Goal: Information Seeking & Learning: Learn about a topic

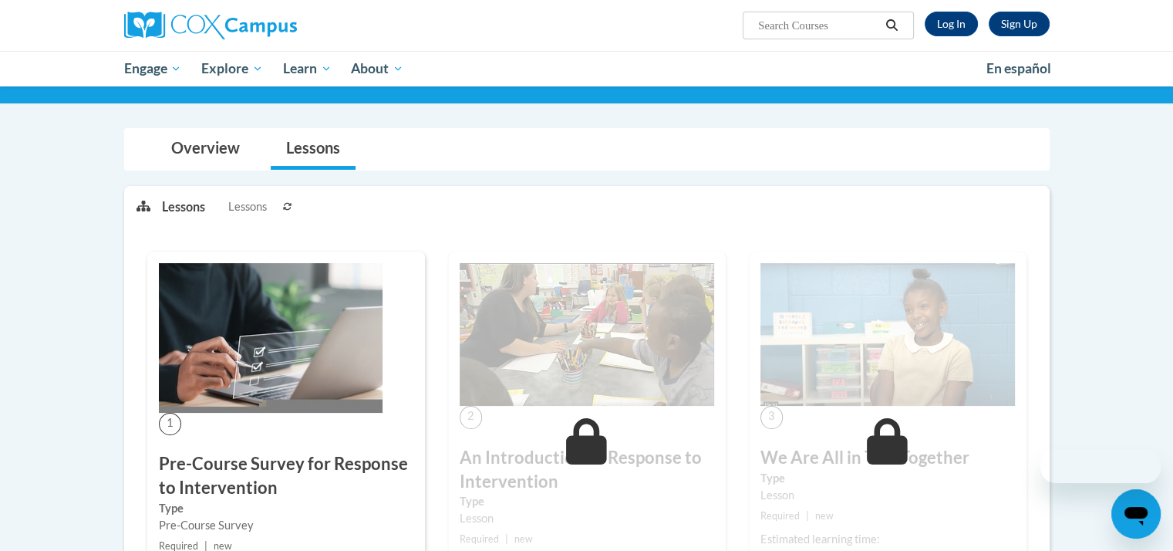
scroll to position [102, 0]
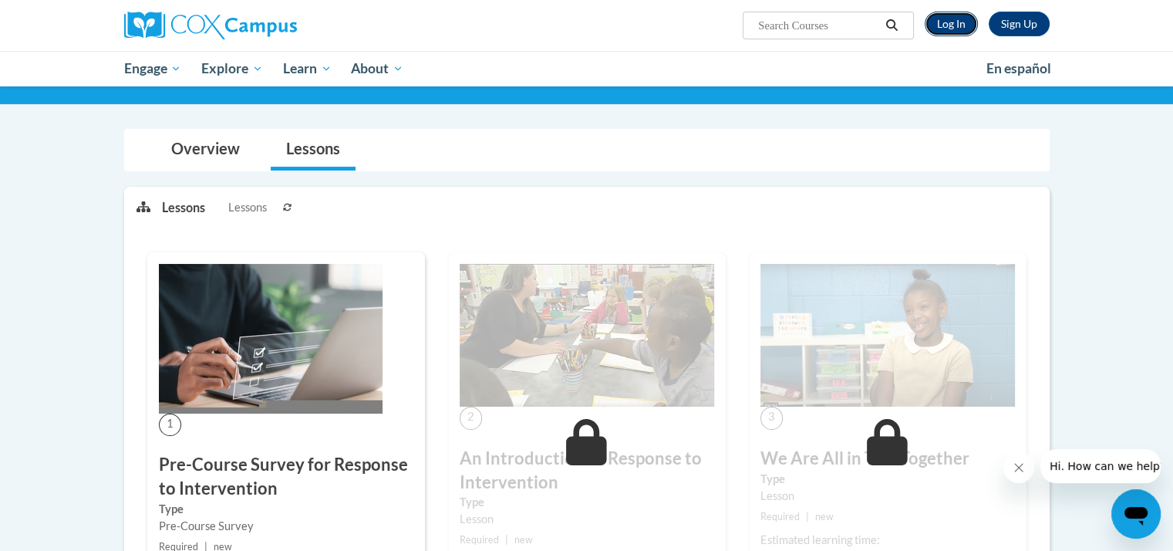
click at [953, 28] on link "Log In" at bounding box center [951, 24] width 53 height 25
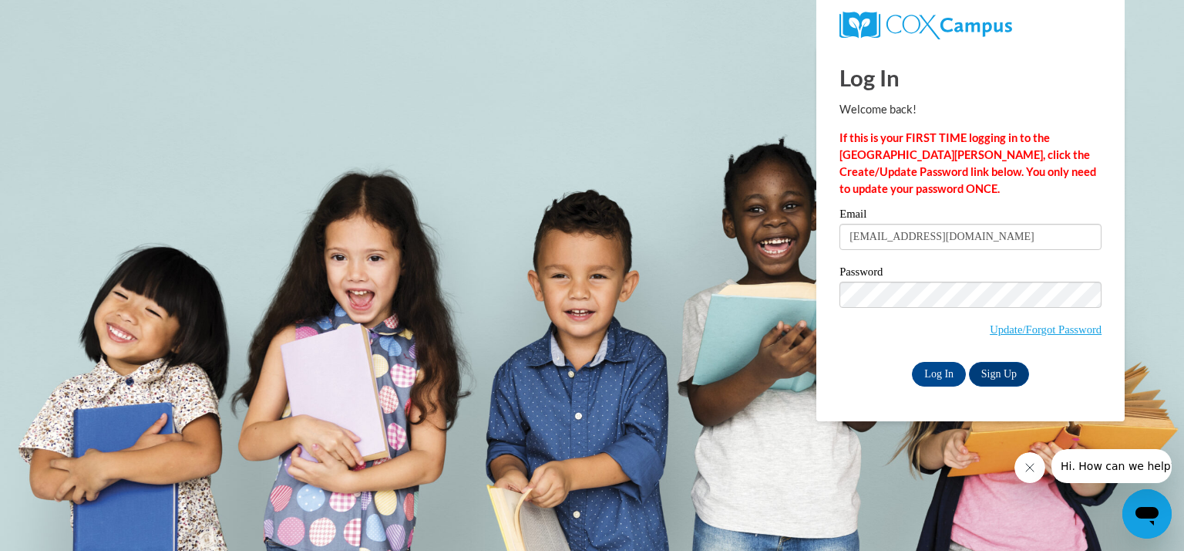
type input "[EMAIL_ADDRESS][DOMAIN_NAME]"
click at [912, 362] on input "Log In" at bounding box center [939, 374] width 54 height 25
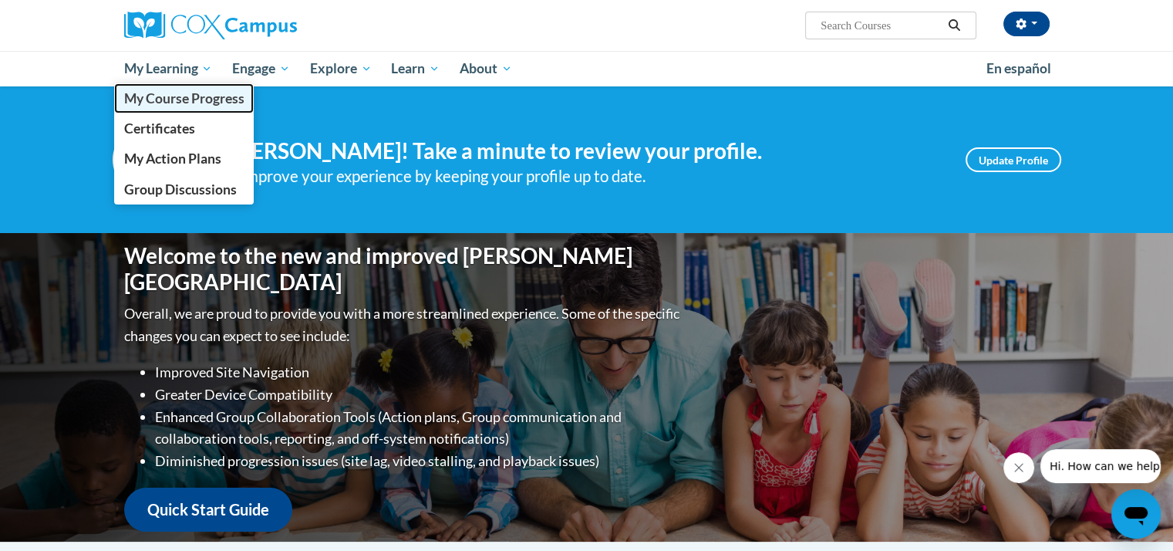
click at [204, 104] on span "My Course Progress" at bounding box center [183, 98] width 120 height 16
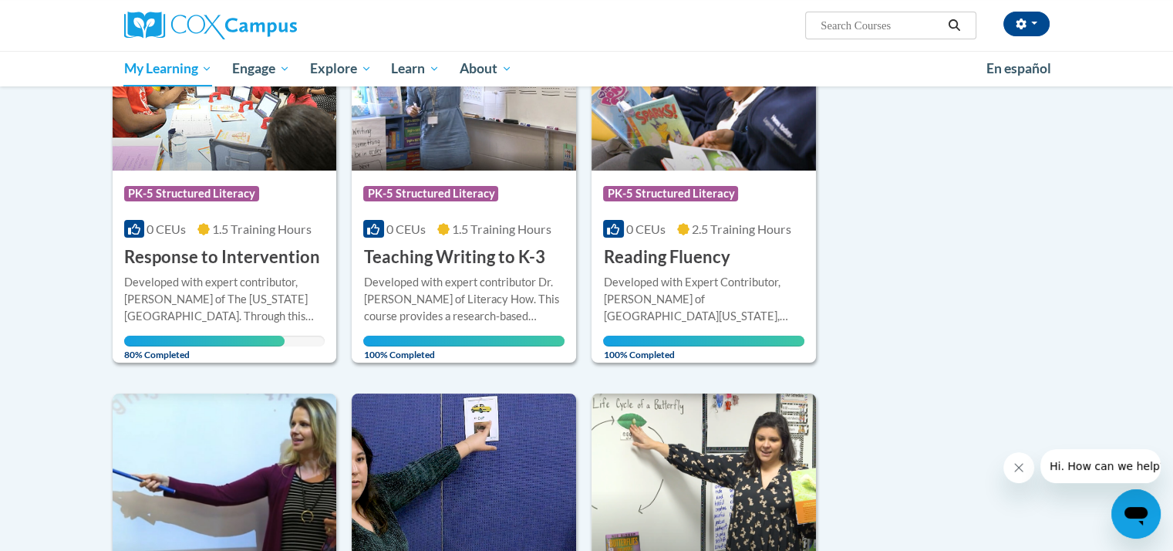
scroll to position [278, 0]
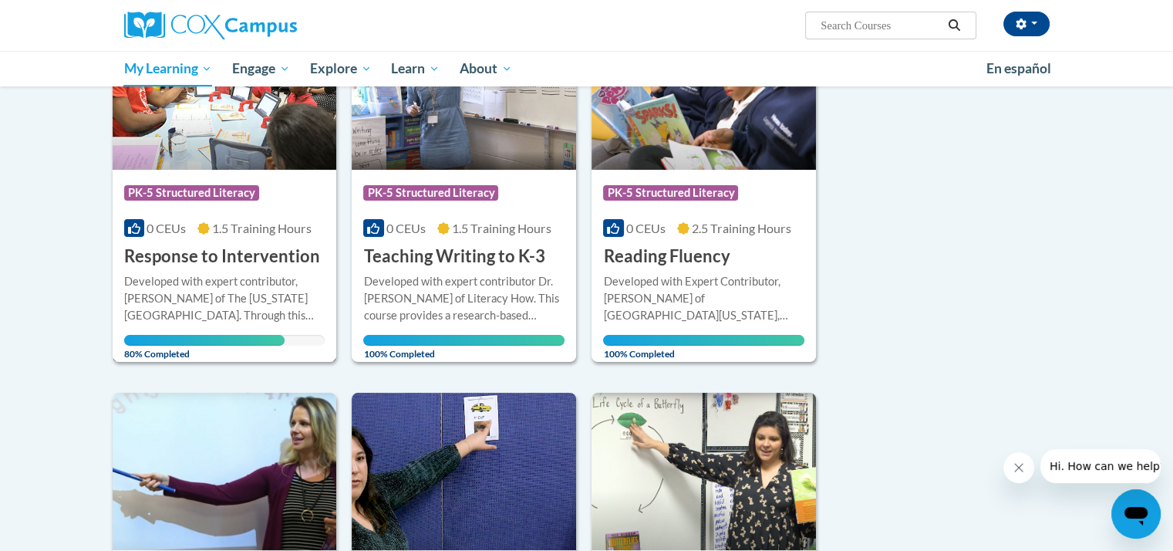
click at [276, 197] on div "Course Category: PK-5 Structured Literacy" at bounding box center [224, 194] width 201 height 35
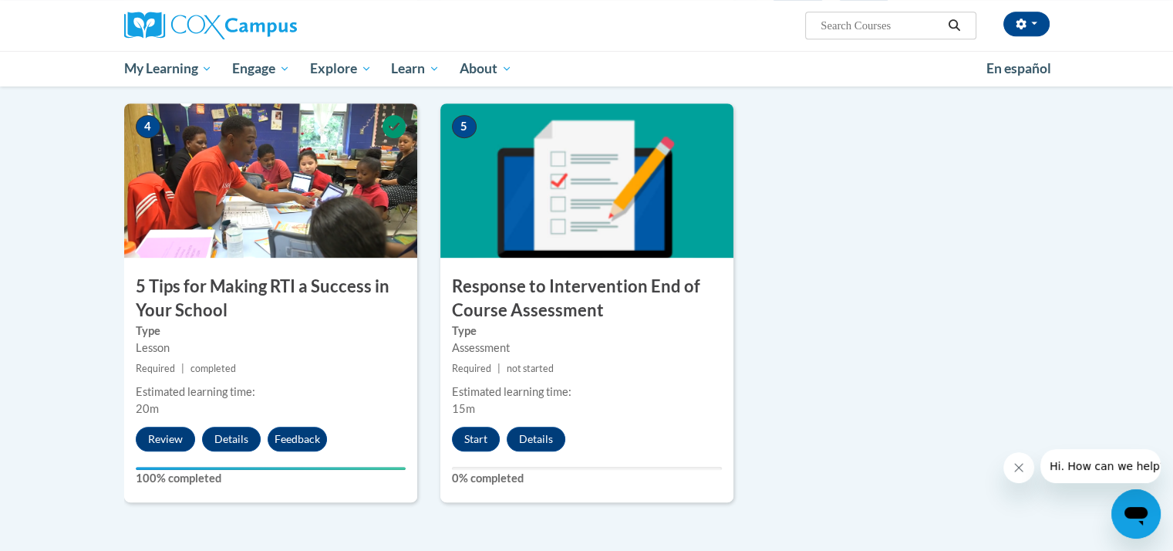
scroll to position [728, 0]
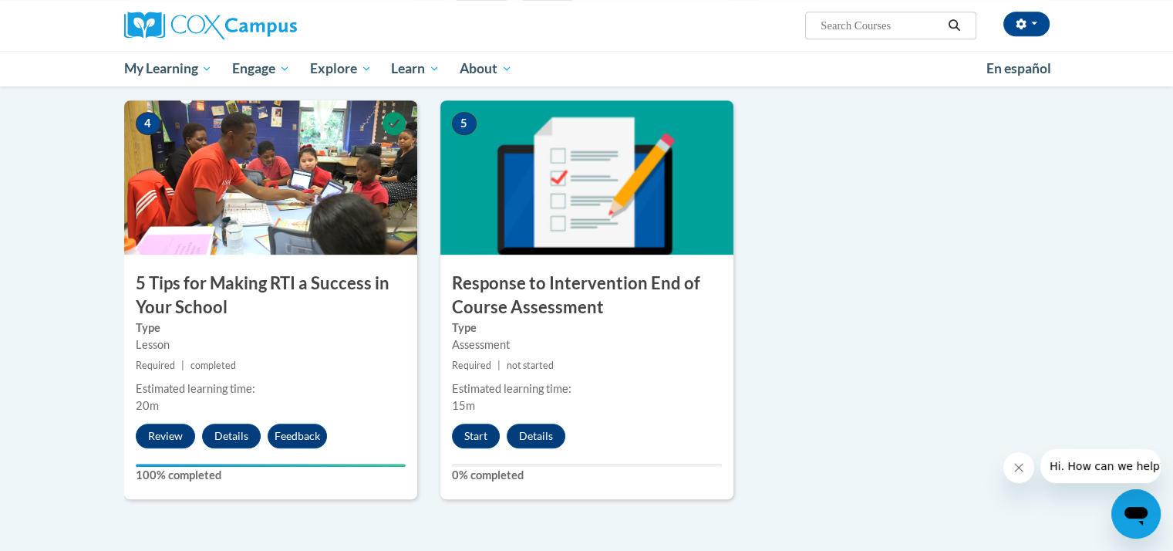
click at [267, 344] on div "Lesson" at bounding box center [271, 344] width 270 height 17
click at [290, 238] on img at bounding box center [270, 177] width 293 height 154
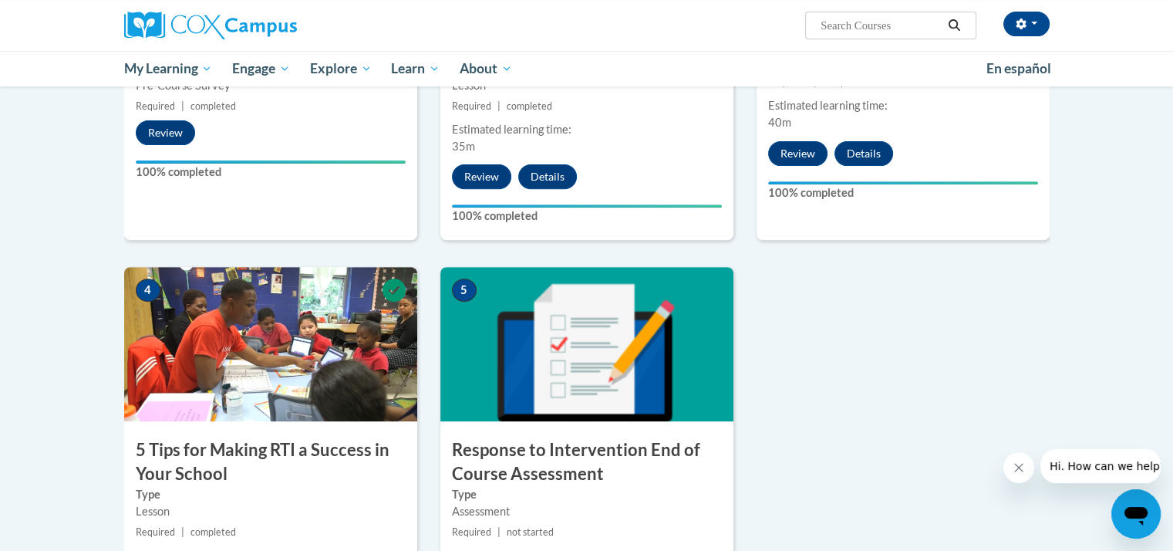
scroll to position [535, 0]
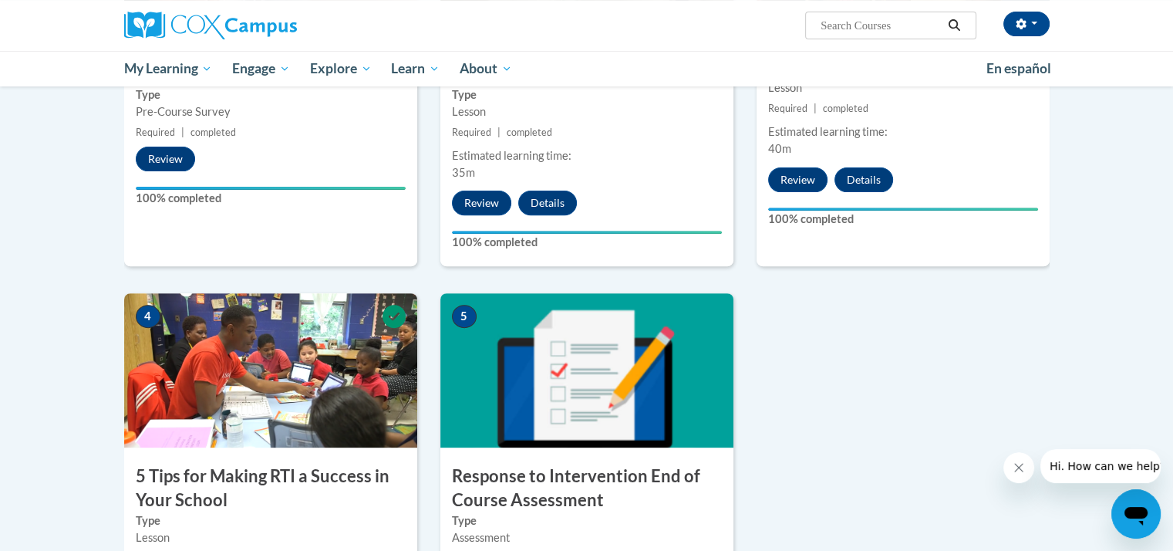
click at [585, 406] on img at bounding box center [586, 370] width 293 height 154
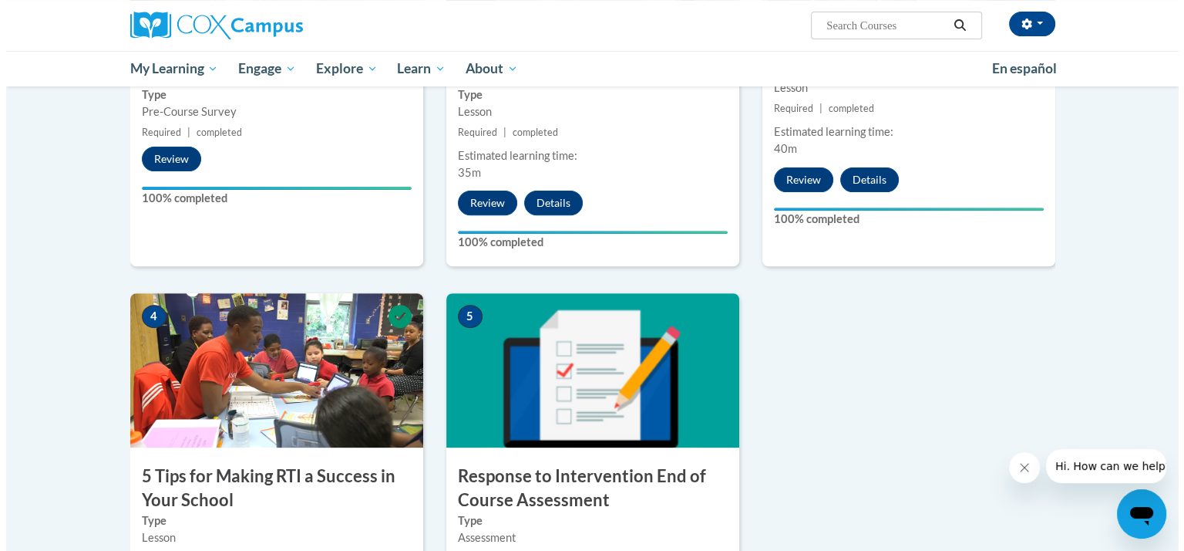
scroll to position [742, 0]
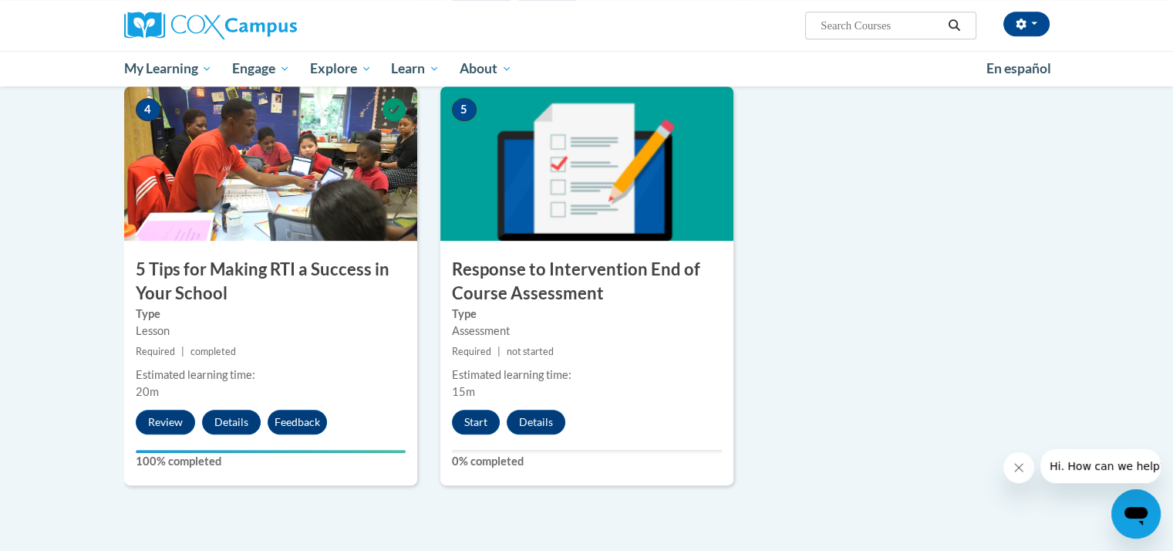
click at [473, 407] on div "5 Response to Intervention End of Course Assessment Type Assessment Required | …" at bounding box center [586, 285] width 293 height 399
drag, startPoint x: 473, startPoint y: 420, endPoint x: 473, endPoint y: 407, distance: 13.1
click at [473, 407] on div "5 Response to Intervention End of Course Assessment Type Assessment Required | …" at bounding box center [586, 285] width 293 height 399
click at [473, 420] on button "Start" at bounding box center [476, 421] width 48 height 25
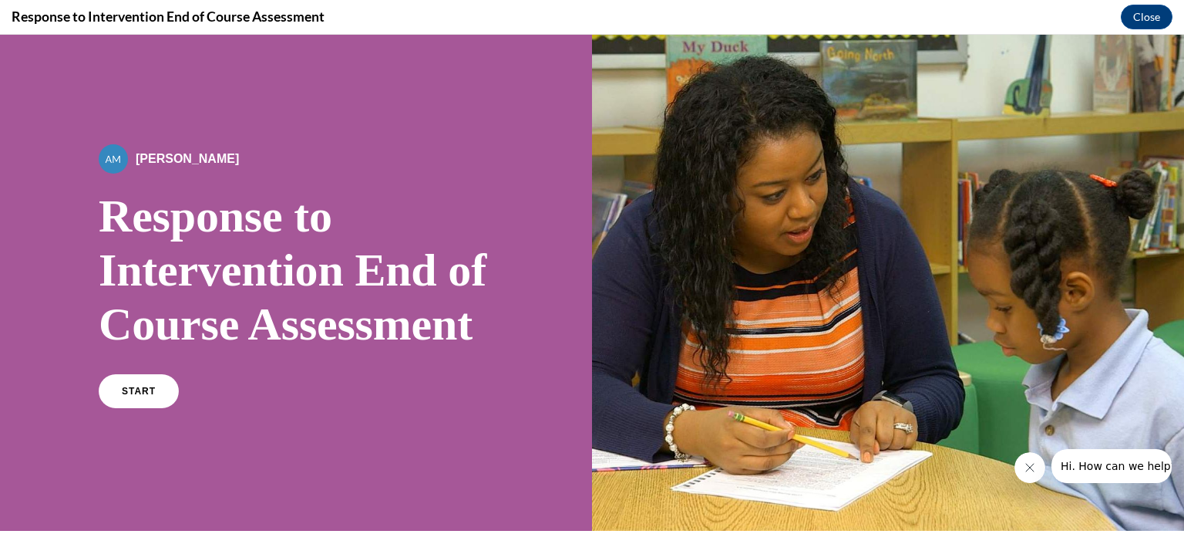
scroll to position [257, 0]
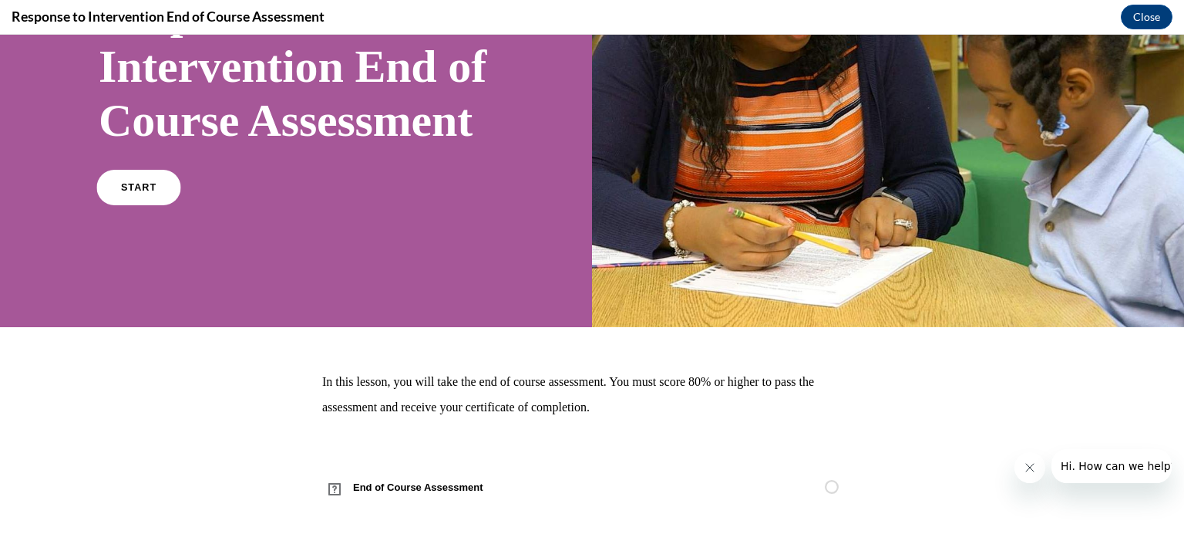
click at [143, 197] on link "START" at bounding box center [138, 187] width 84 height 35
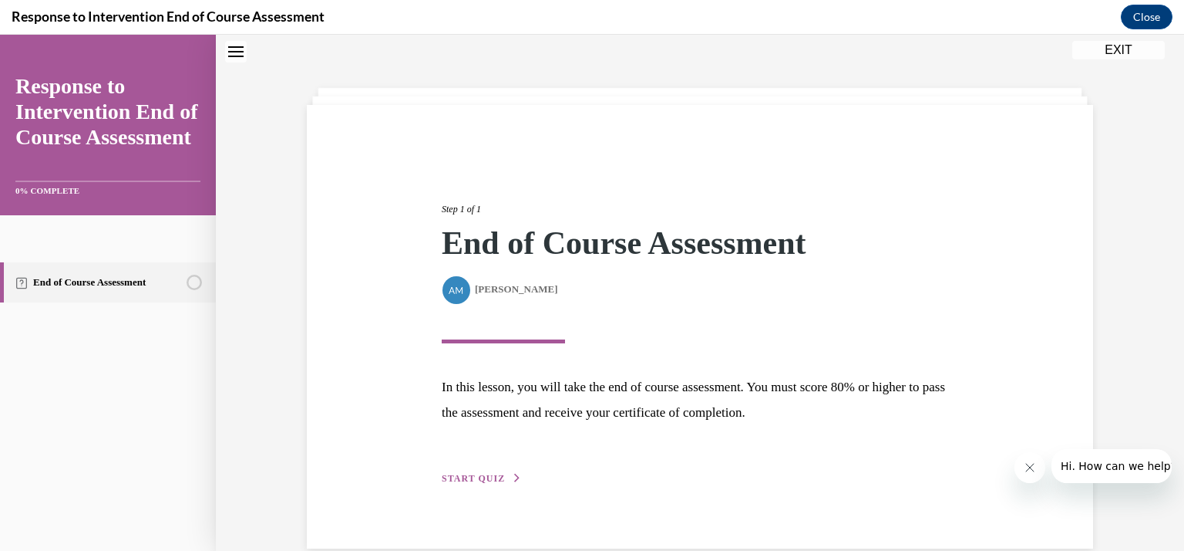
scroll to position [75, 0]
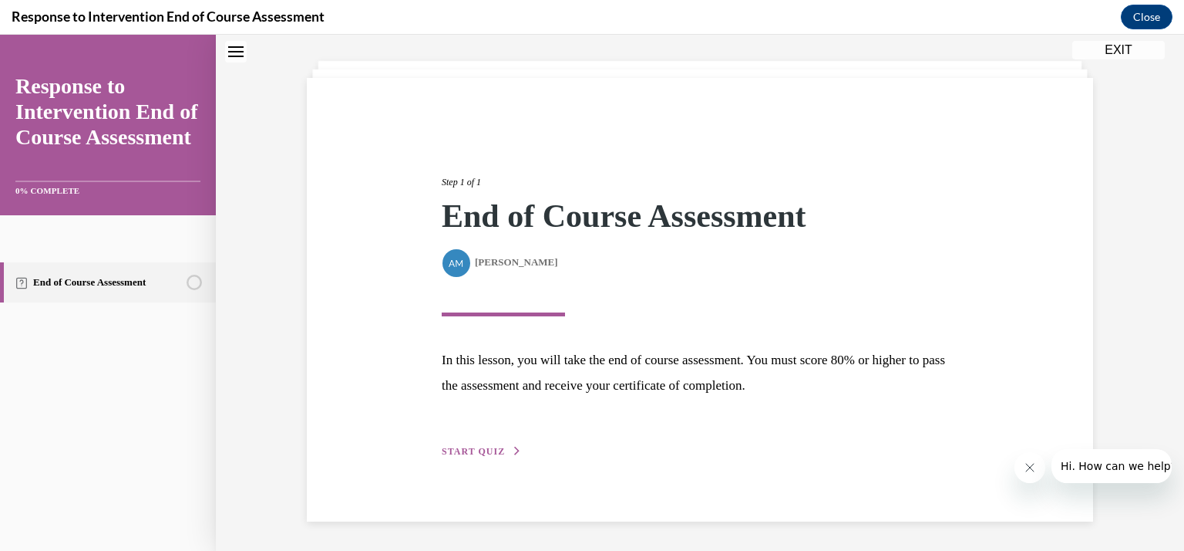
click at [481, 441] on div "Step 1 of 1 End of Course Assessment By [PERSON_NAME] [PERSON_NAME] In this les…" at bounding box center [700, 300] width 540 height 320
click at [466, 464] on div "Step 1 of 1 End of Course Assessment By [PERSON_NAME] [PERSON_NAME] In this les…" at bounding box center [700, 299] width 787 height 443
click at [468, 446] on span "START QUIZ" at bounding box center [473, 451] width 63 height 11
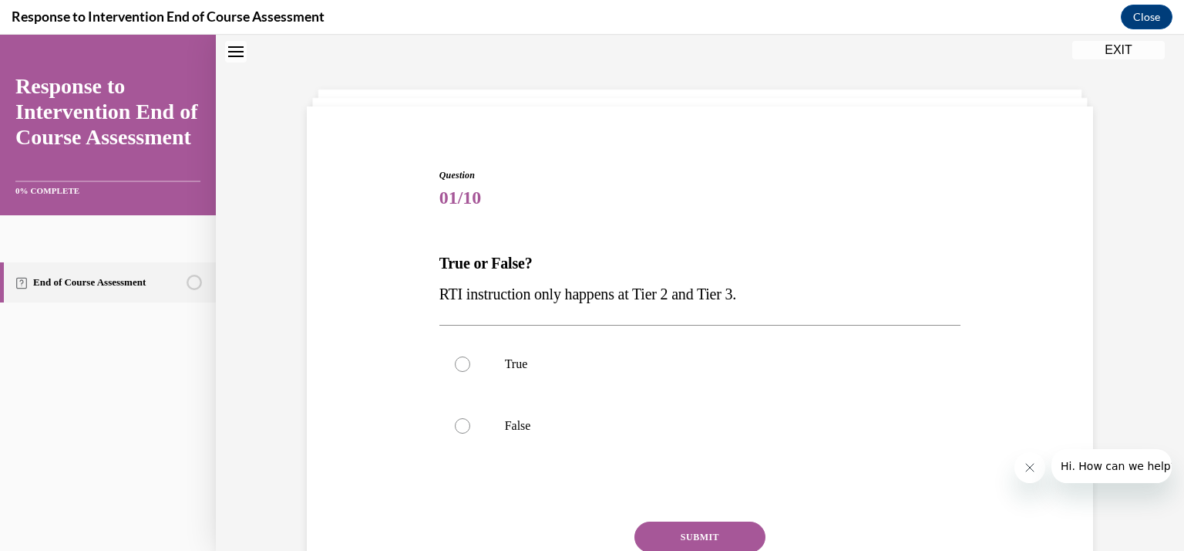
scroll to position [128, 0]
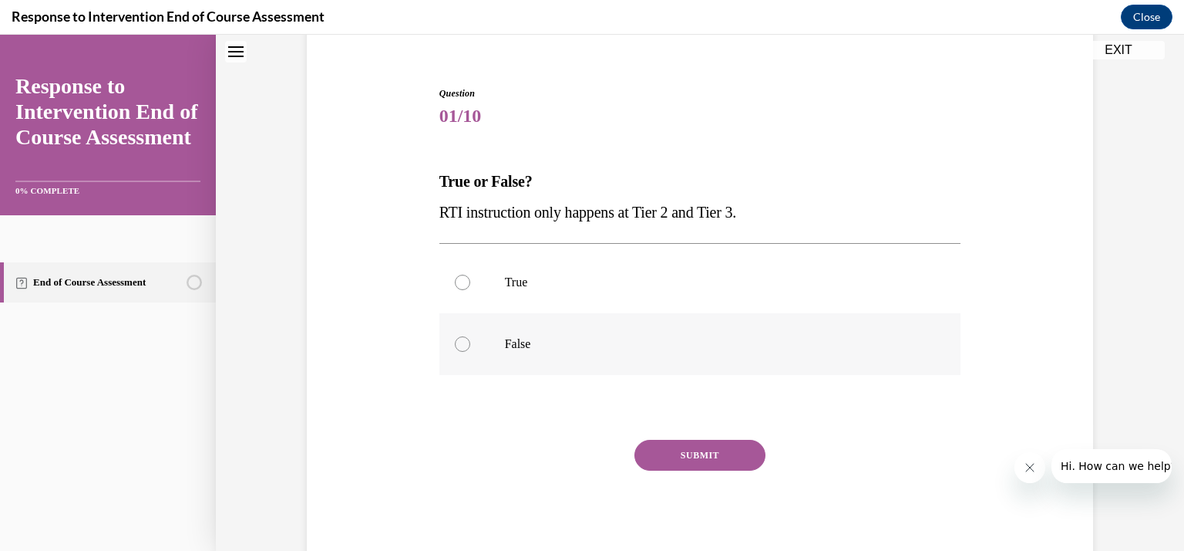
click at [601, 351] on p "False" at bounding box center [714, 343] width 418 height 15
click at [470, 351] on input "False" at bounding box center [462, 343] width 15 height 15
radio input "true"
click at [730, 459] on button "SUBMIT" at bounding box center [700, 455] width 131 height 31
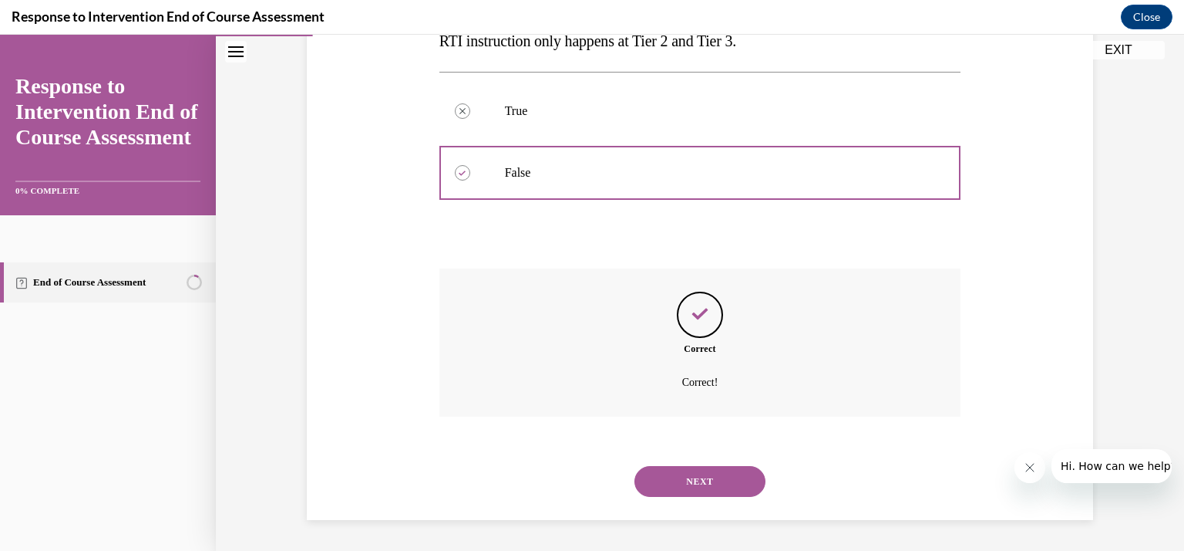
click at [723, 473] on button "NEXT" at bounding box center [700, 481] width 131 height 31
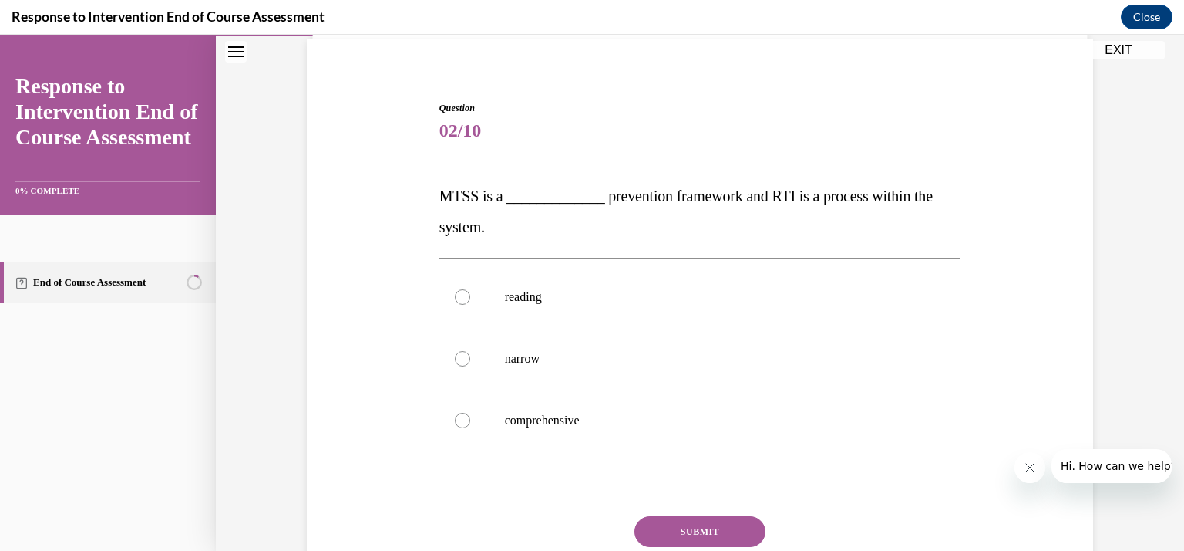
scroll to position [114, 0]
click at [711, 414] on p "comprehensive" at bounding box center [714, 419] width 418 height 15
click at [470, 414] on input "comprehensive" at bounding box center [462, 419] width 15 height 15
radio input "true"
click at [703, 521] on button "SUBMIT" at bounding box center [700, 530] width 131 height 31
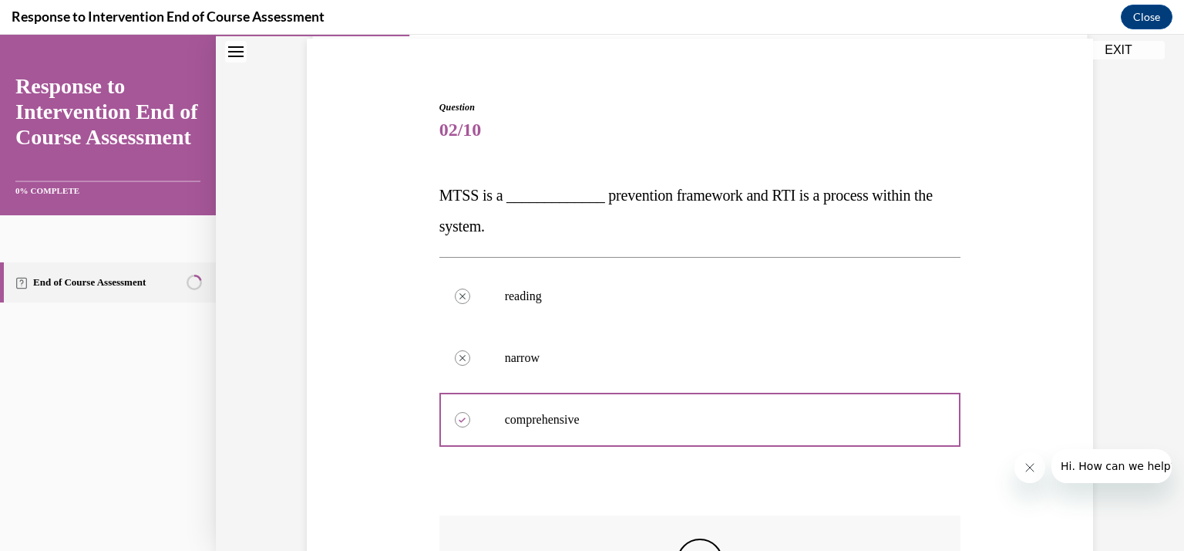
scroll to position [315, 0]
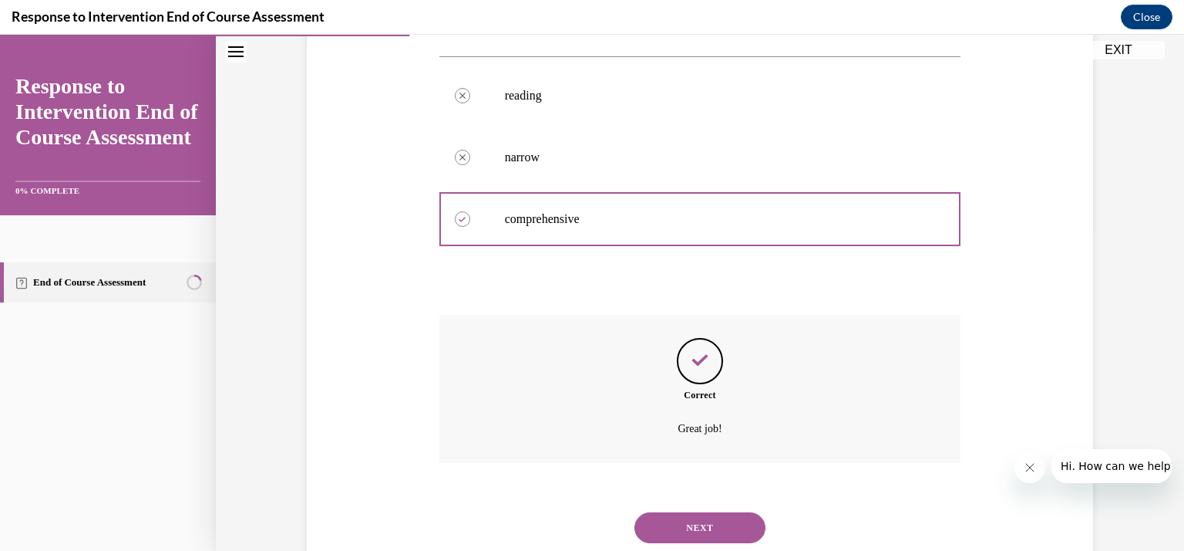
click at [697, 527] on button "NEXT" at bounding box center [700, 527] width 131 height 31
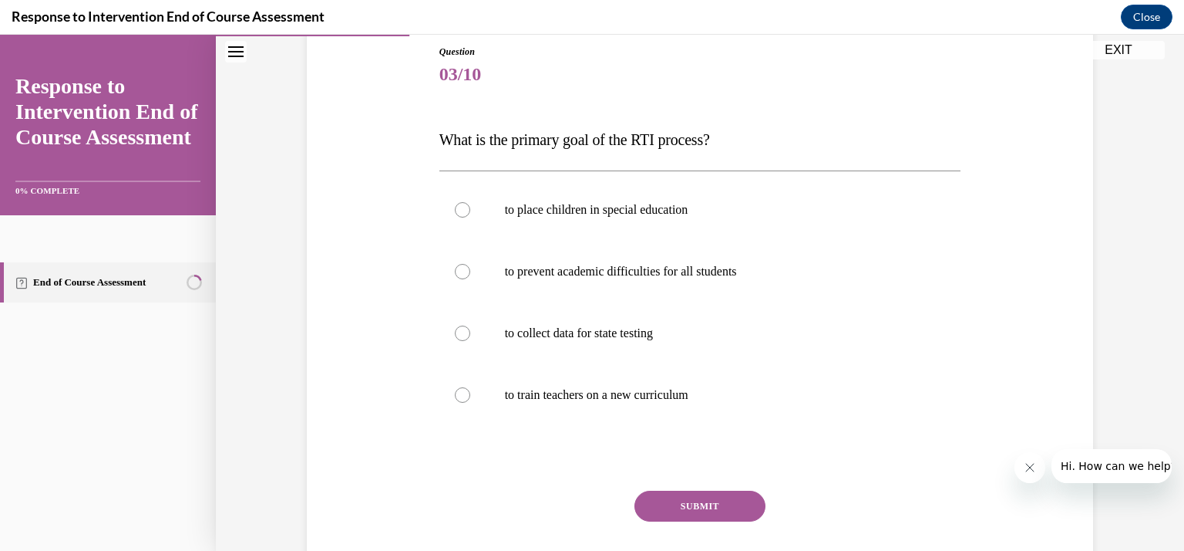
scroll to position [174, 0]
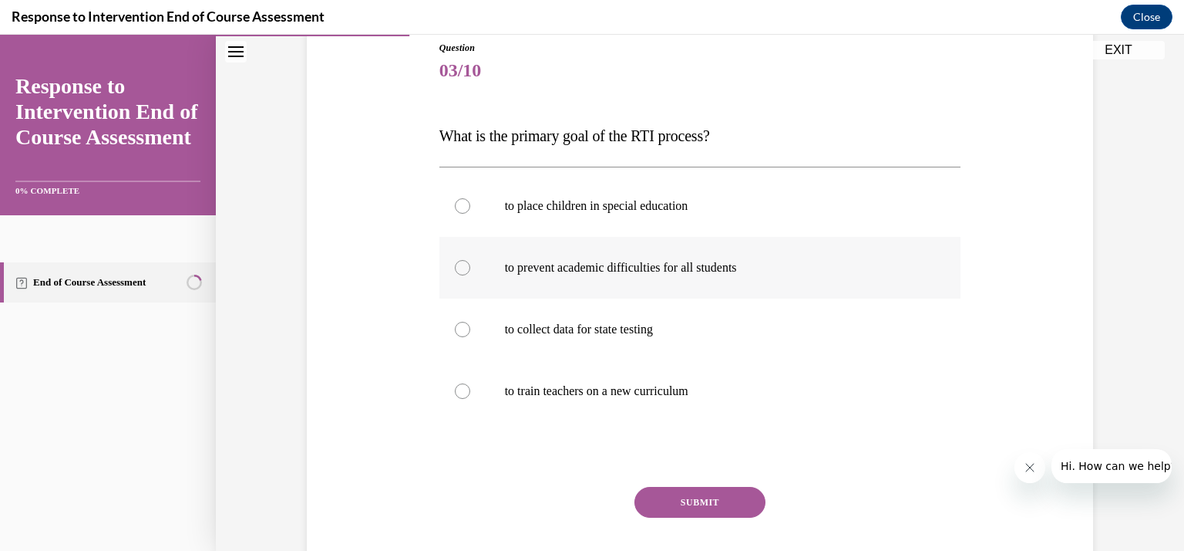
click at [726, 264] on p "to prevent academic difficulties for all students" at bounding box center [714, 267] width 418 height 15
click at [470, 264] on input "to prevent academic difficulties for all students" at bounding box center [462, 267] width 15 height 15
radio input "true"
click at [686, 494] on button "SUBMIT" at bounding box center [700, 502] width 131 height 31
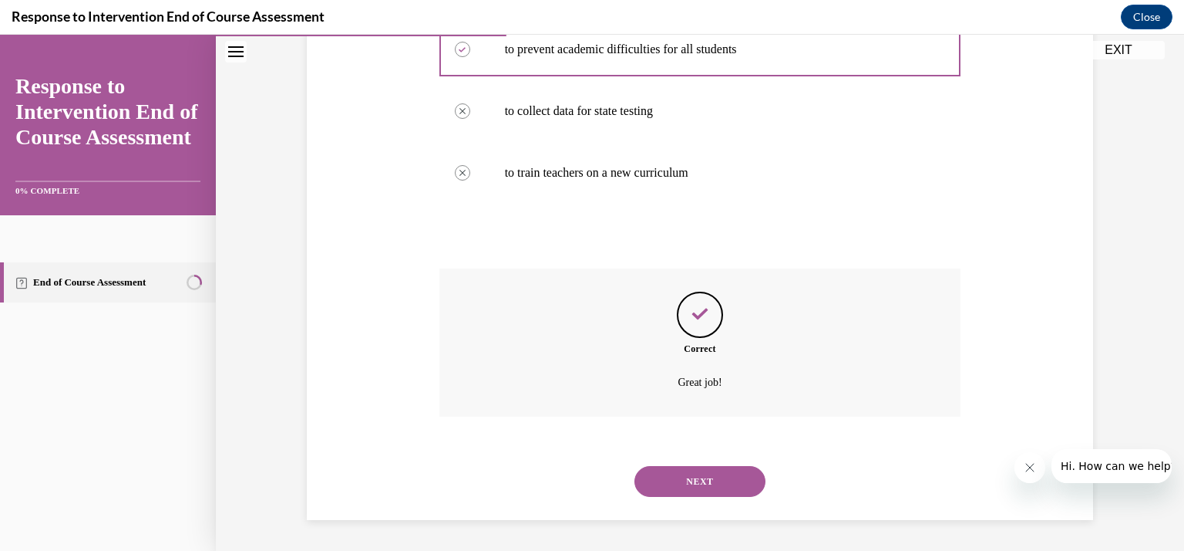
click at [686, 487] on button "NEXT" at bounding box center [700, 481] width 131 height 31
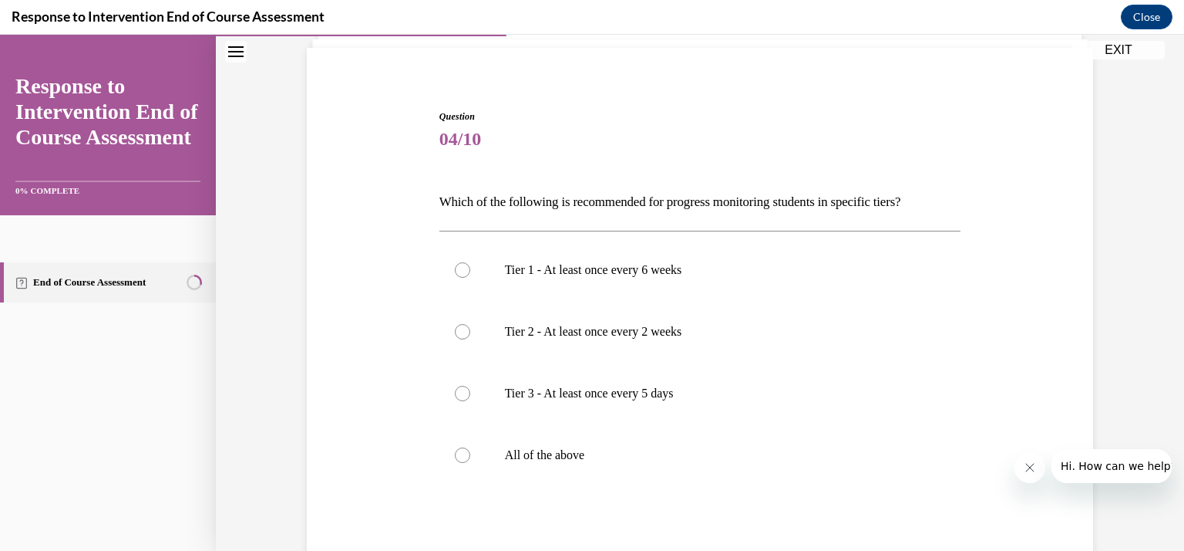
scroll to position [105, 0]
click at [719, 443] on label "All of the above" at bounding box center [701, 455] width 522 height 62
click at [470, 447] on input "All of the above" at bounding box center [462, 454] width 15 height 15
radio input "true"
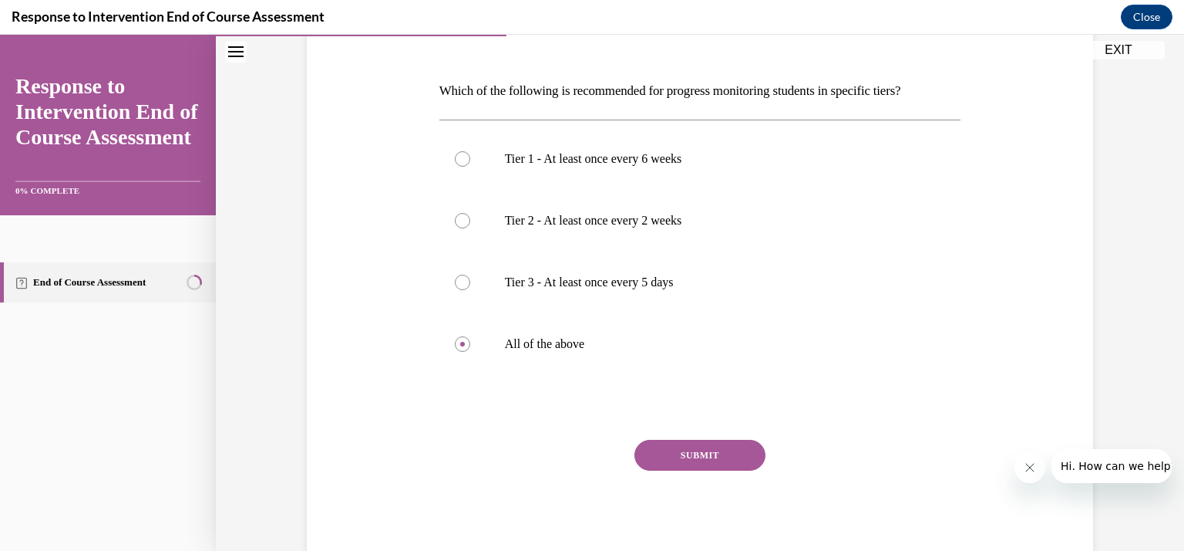
click at [700, 459] on button "SUBMIT" at bounding box center [700, 455] width 131 height 31
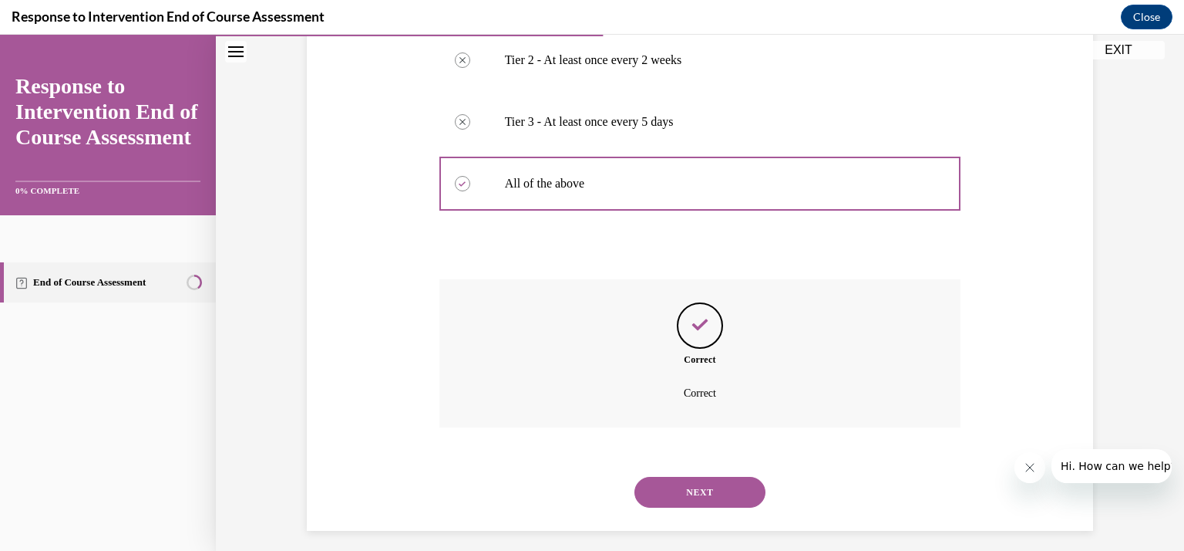
scroll to position [376, 0]
click at [697, 485] on button "NEXT" at bounding box center [700, 492] width 131 height 31
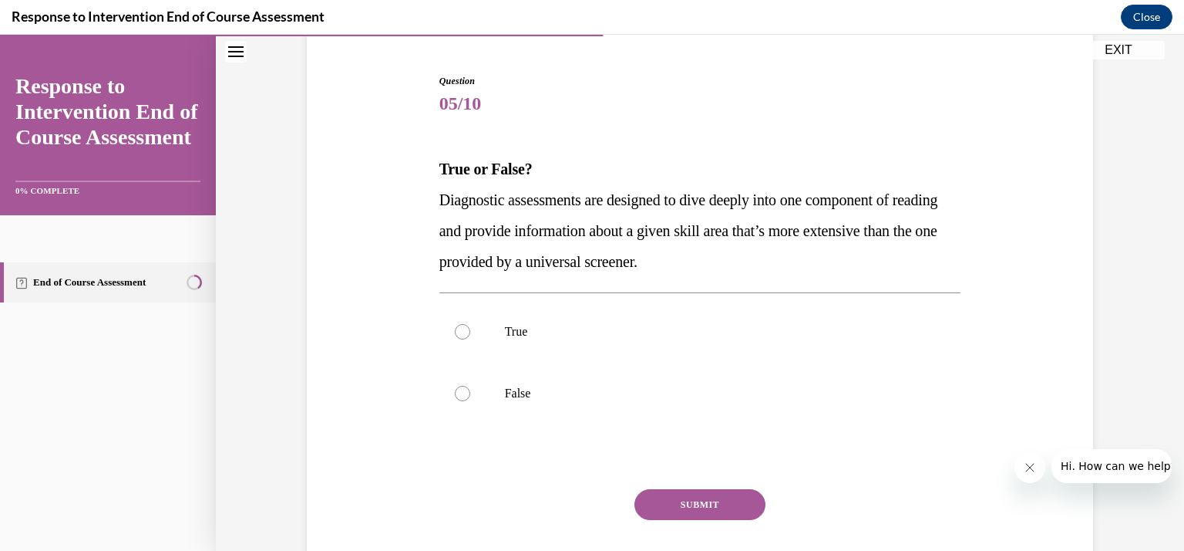
scroll to position [141, 0]
click at [703, 351] on label "True" at bounding box center [701, 331] width 522 height 62
click at [470, 339] on input "True" at bounding box center [462, 330] width 15 height 15
radio input "true"
click at [696, 499] on button "SUBMIT" at bounding box center [700, 503] width 131 height 31
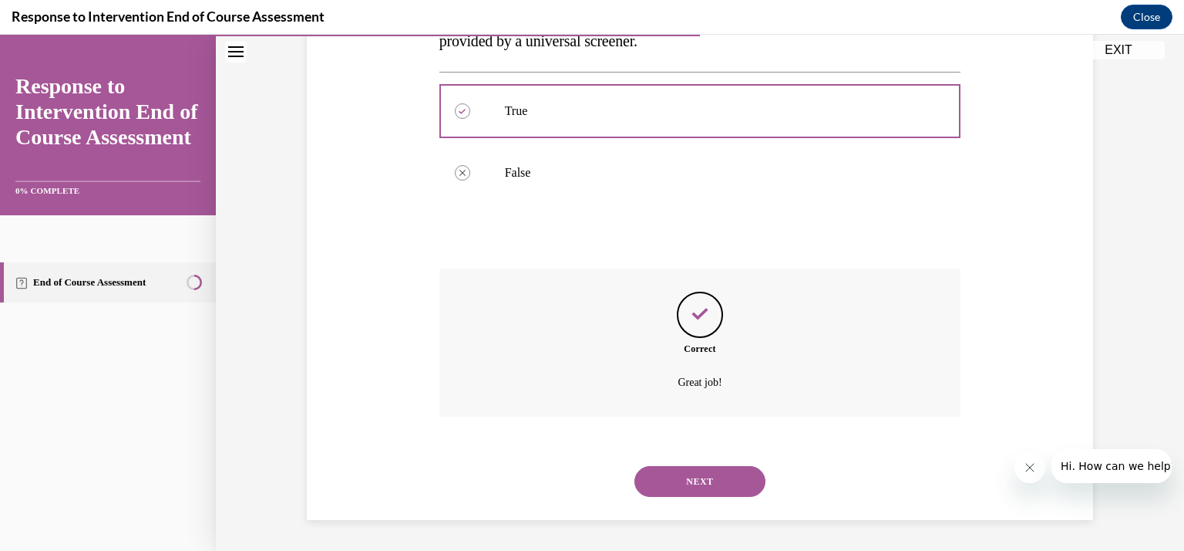
click at [696, 488] on button "NEXT" at bounding box center [700, 481] width 131 height 31
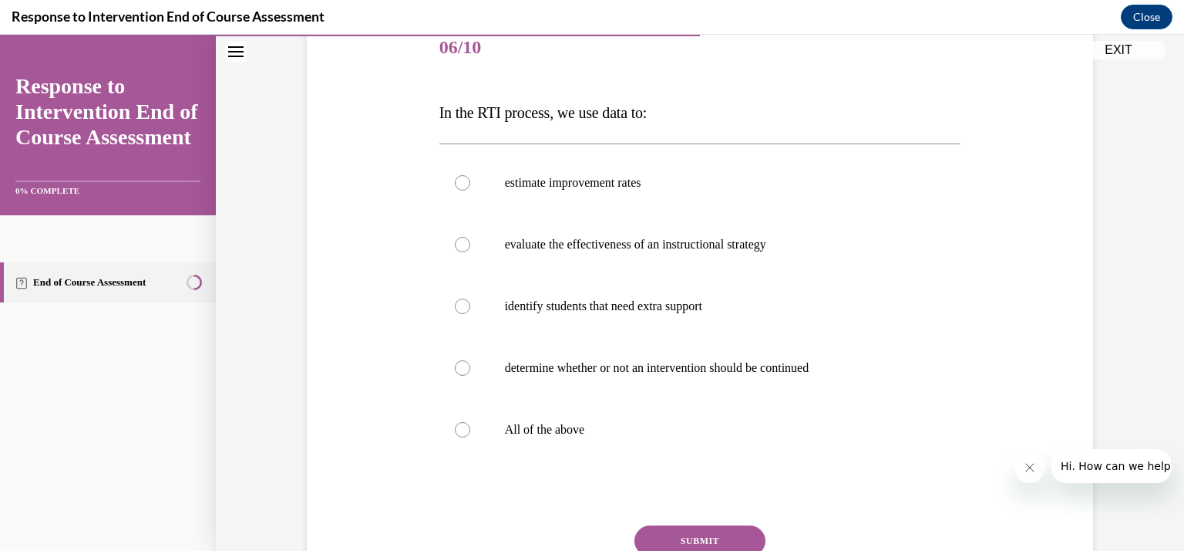
scroll to position [197, 0]
click at [669, 454] on label "All of the above" at bounding box center [701, 429] width 522 height 62
click at [470, 436] on input "All of the above" at bounding box center [462, 428] width 15 height 15
radio input "true"
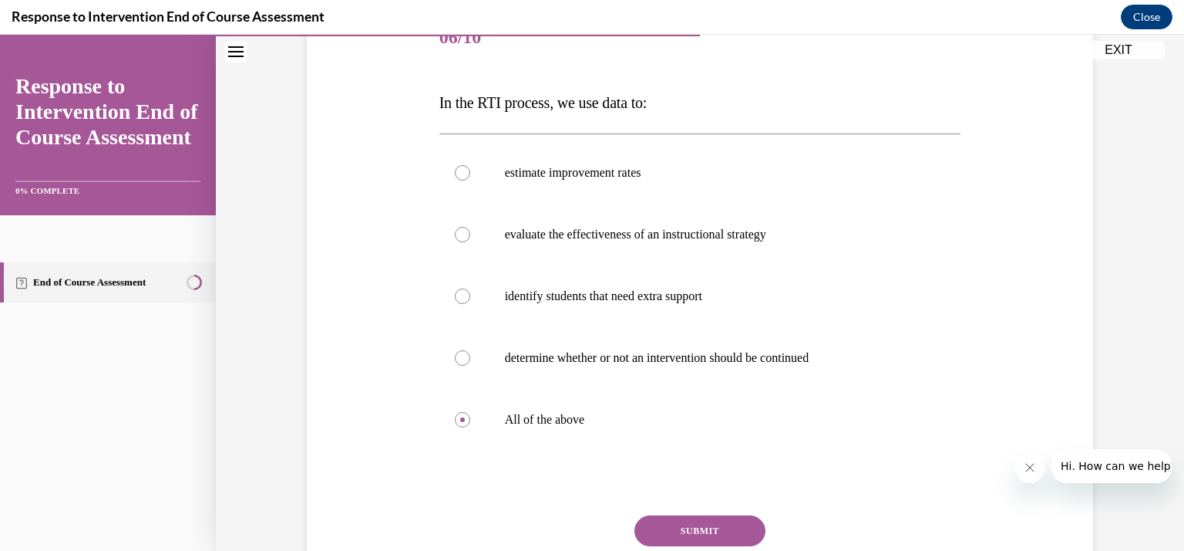
scroll to position [204, 0]
click at [676, 526] on button "SUBMIT" at bounding box center [700, 532] width 131 height 31
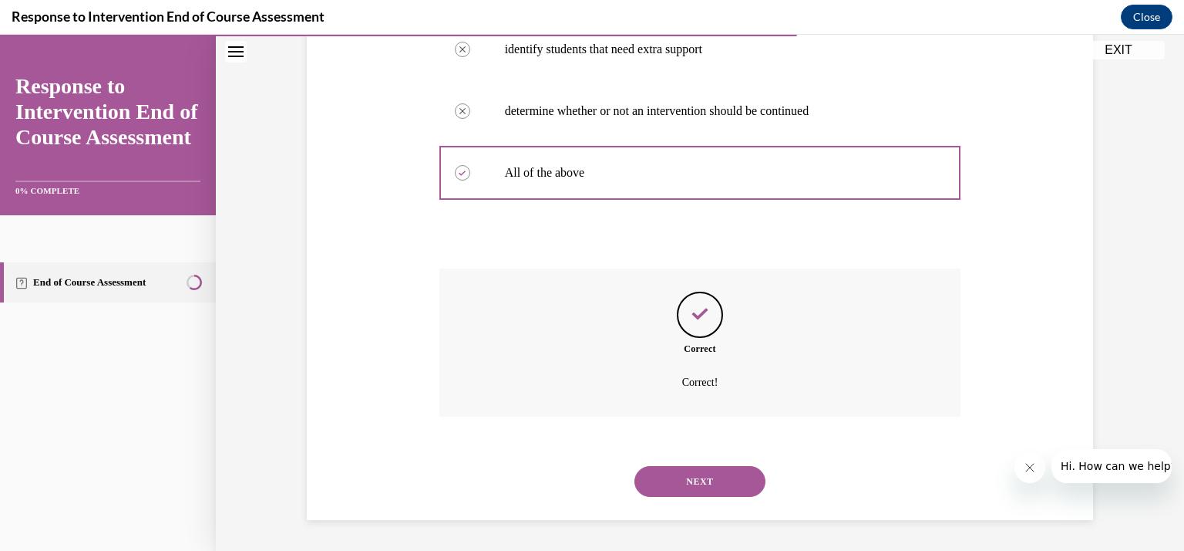
click at [731, 476] on button "NEXT" at bounding box center [700, 481] width 131 height 31
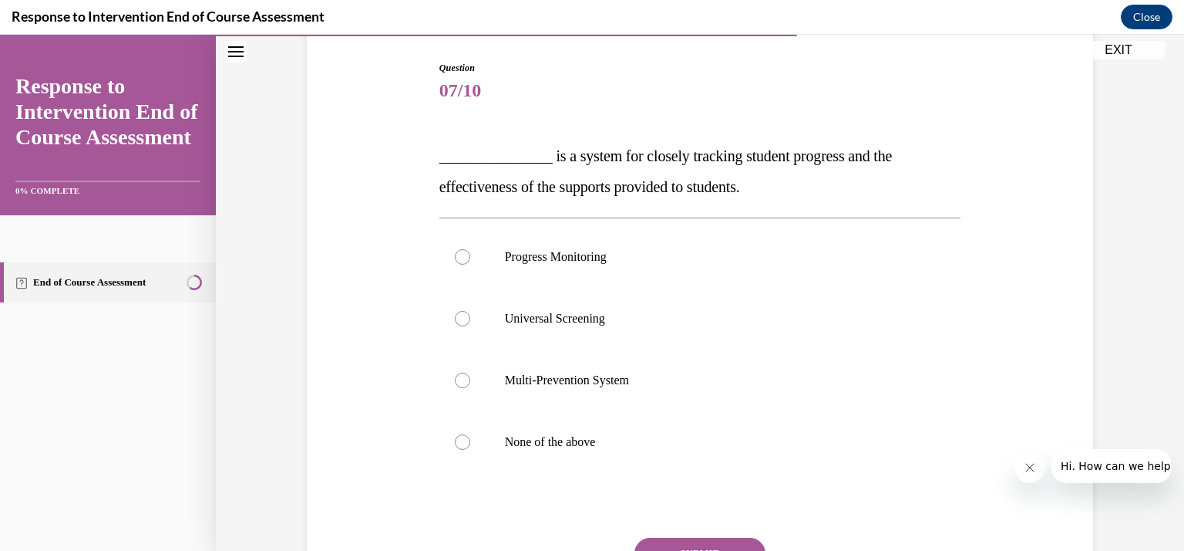
scroll to position [164, 0]
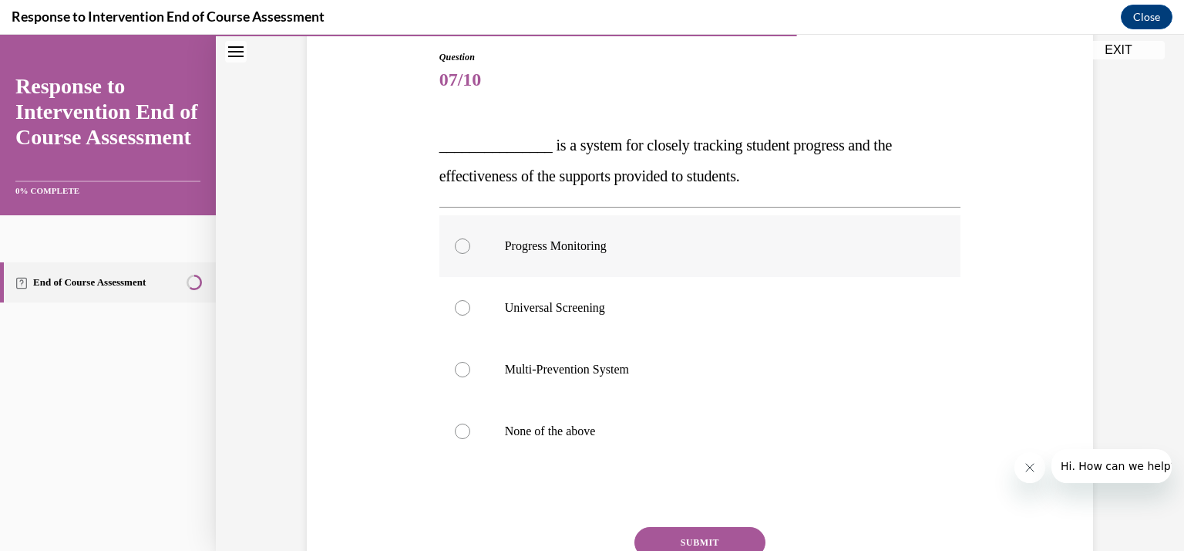
click at [711, 260] on label "Progress Monitoring" at bounding box center [701, 246] width 522 height 62
click at [470, 254] on input "Progress Monitoring" at bounding box center [462, 245] width 15 height 15
radio input "true"
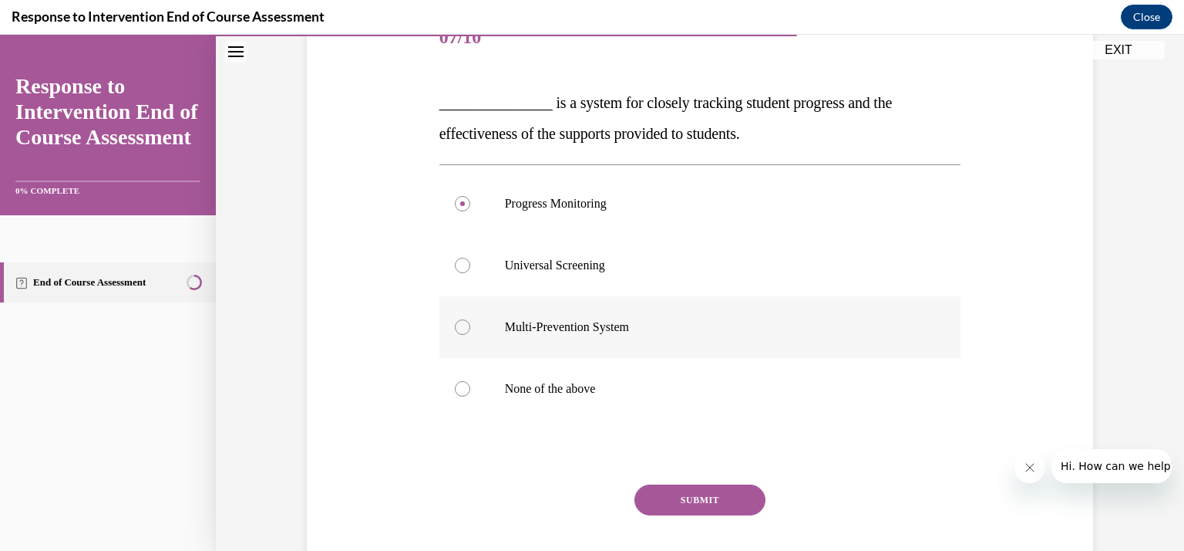
scroll to position [207, 0]
click at [706, 491] on button "SUBMIT" at bounding box center [700, 499] width 131 height 31
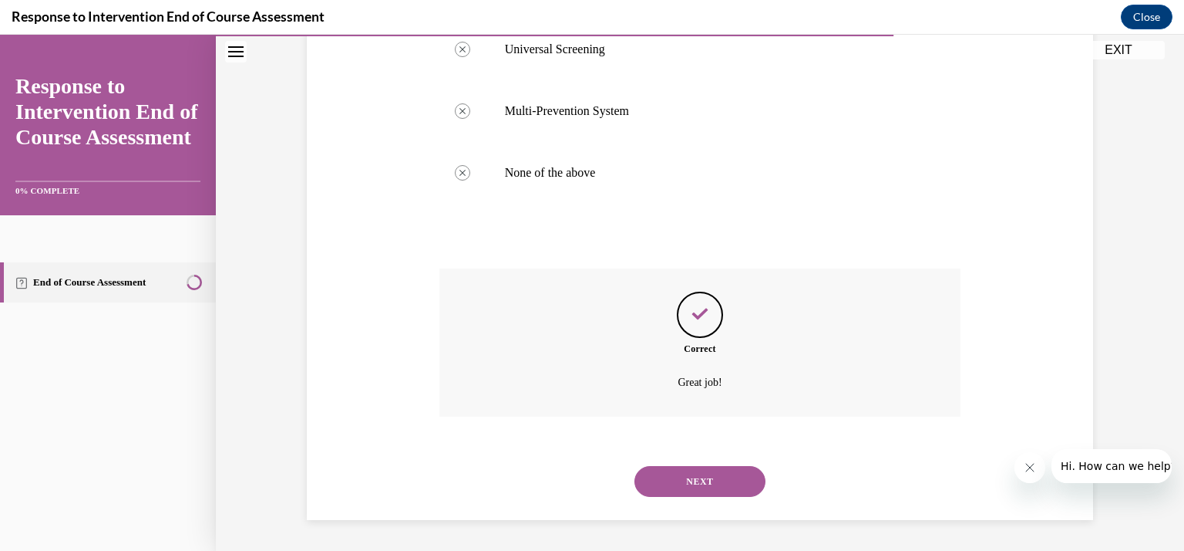
click at [706, 477] on button "NEXT" at bounding box center [700, 481] width 131 height 31
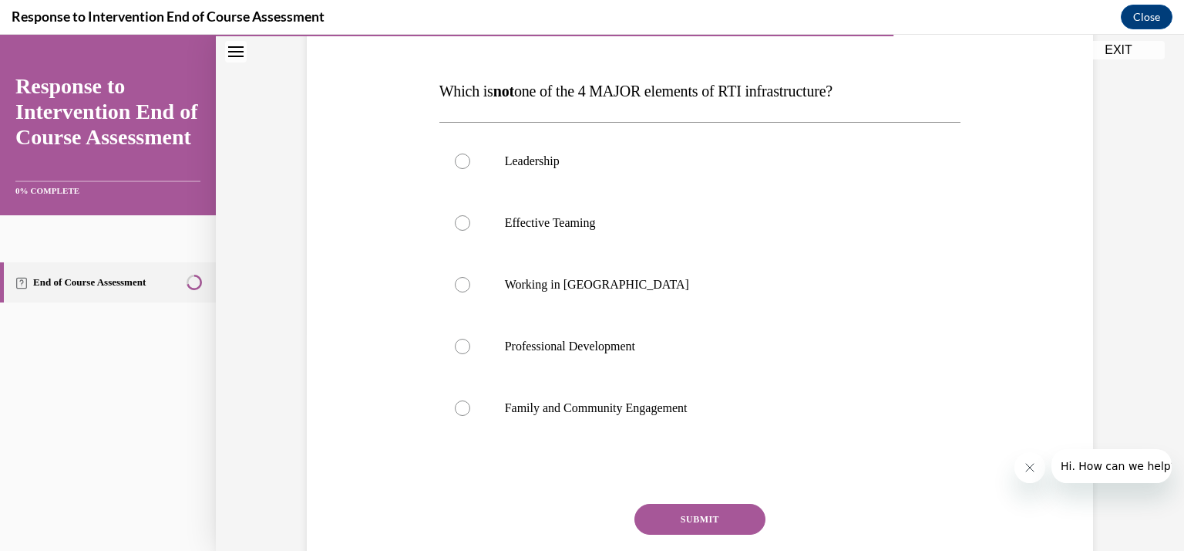
scroll to position [234, 0]
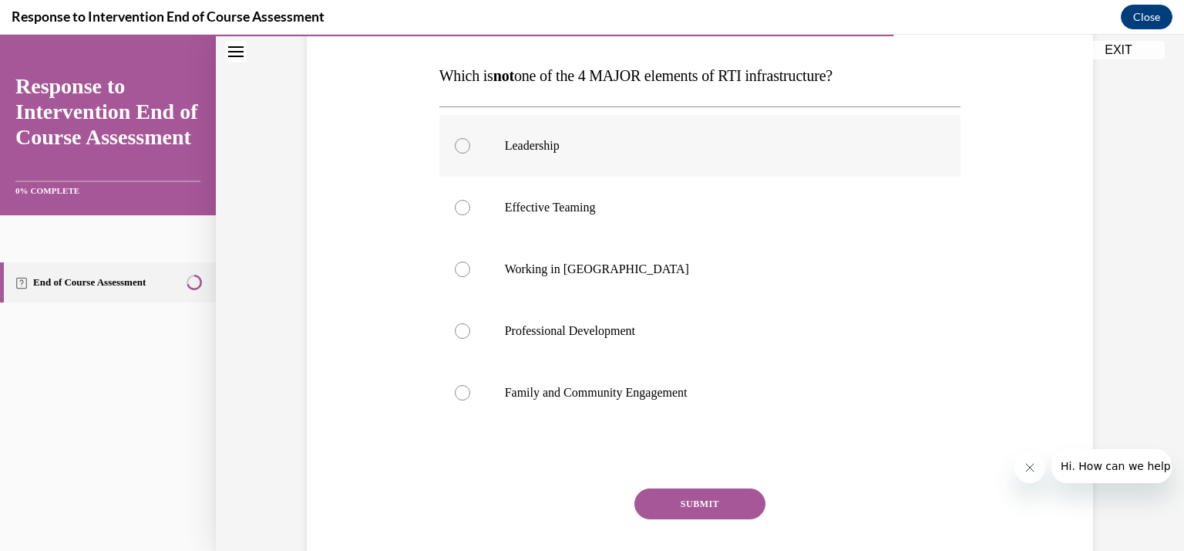
click at [676, 160] on label "Leadership" at bounding box center [701, 146] width 522 height 62
click at [470, 153] on input "Leadership" at bounding box center [462, 145] width 15 height 15
radio input "true"
click at [670, 262] on p "Working in [GEOGRAPHIC_DATA]" at bounding box center [714, 268] width 418 height 15
click at [470, 262] on input "Working in [GEOGRAPHIC_DATA]" at bounding box center [462, 268] width 15 height 15
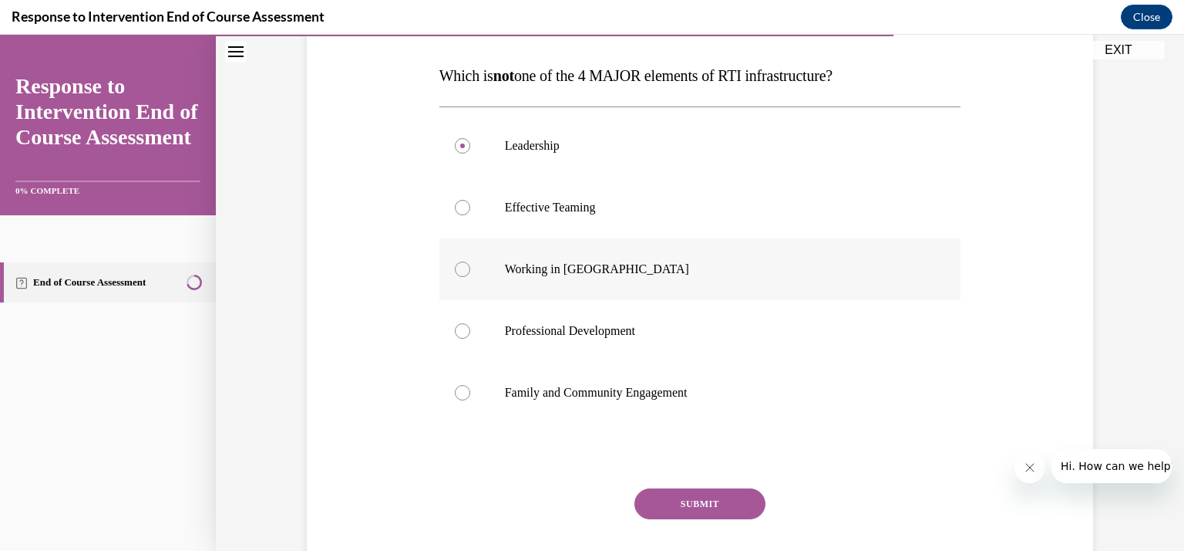
radio input "true"
click at [705, 508] on button "SUBMIT" at bounding box center [700, 503] width 131 height 31
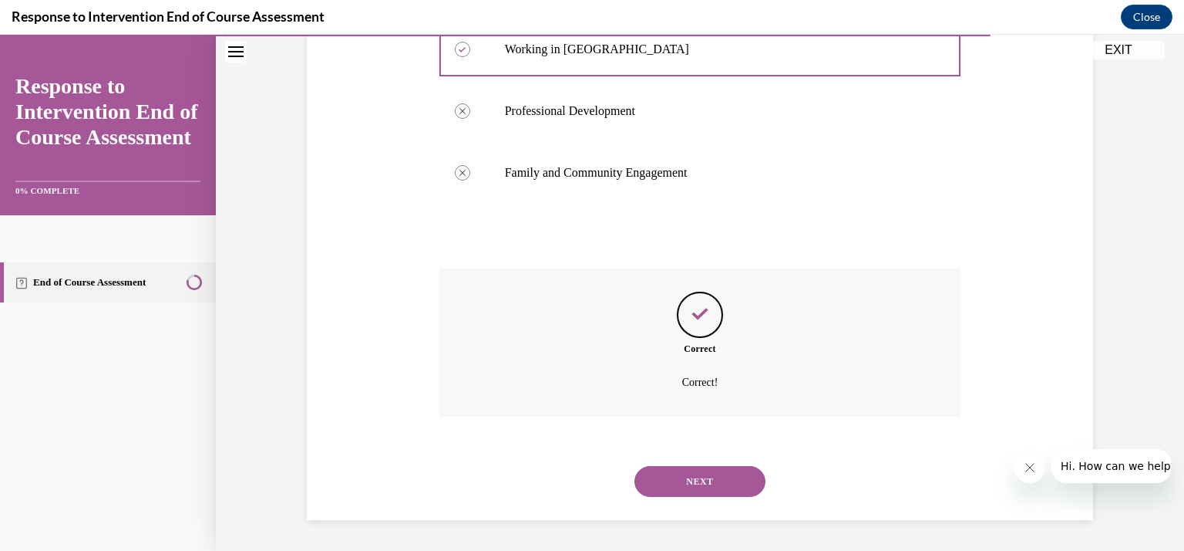
click at [700, 467] on button "NEXT" at bounding box center [700, 481] width 131 height 31
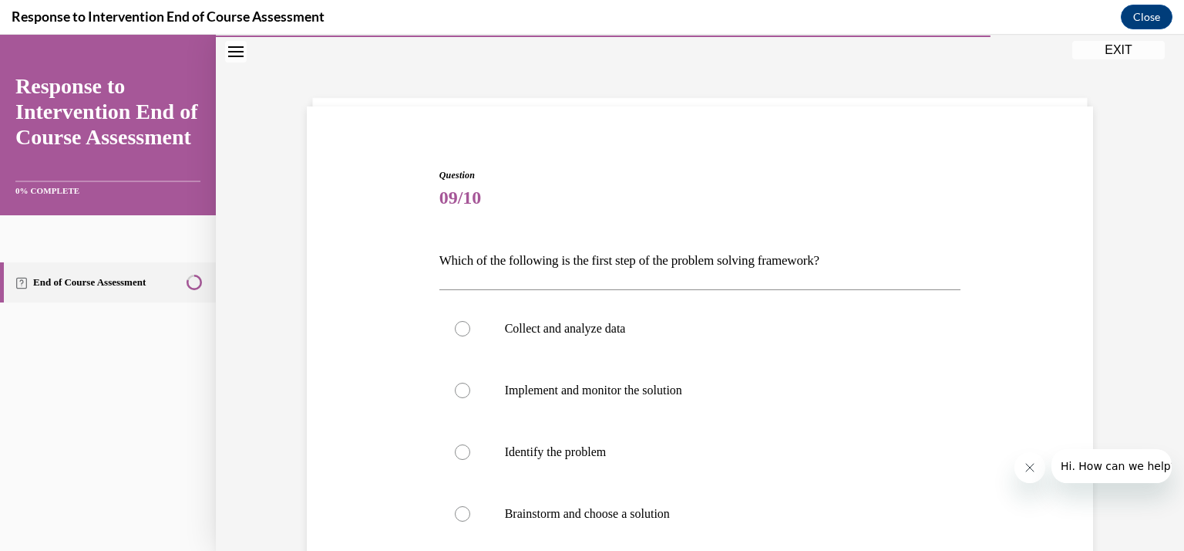
click at [700, 467] on label "Identify the problem" at bounding box center [701, 452] width 522 height 62
click at [470, 460] on input "Identify the problem" at bounding box center [462, 451] width 15 height 15
radio input "true"
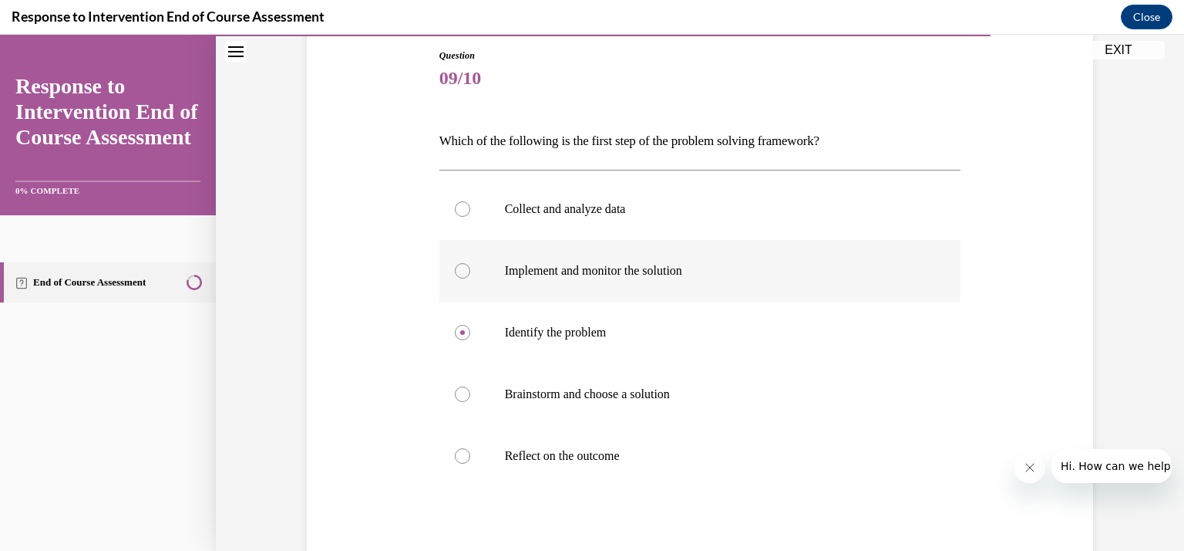
scroll to position [173, 0]
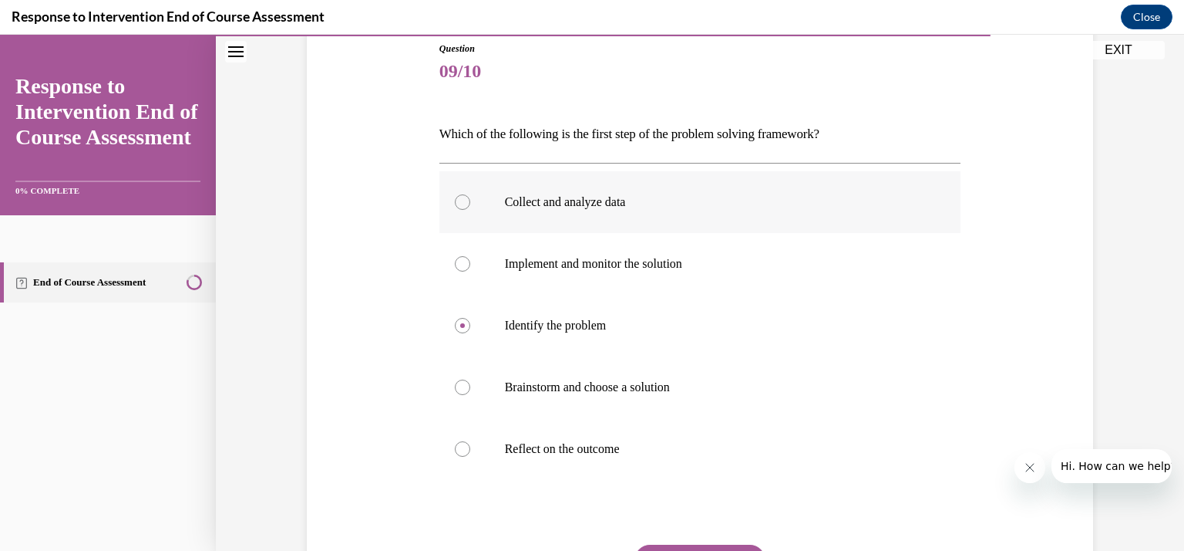
click at [680, 201] on p "Collect and analyze data" at bounding box center [714, 201] width 418 height 15
click at [470, 201] on input "Collect and analyze data" at bounding box center [462, 201] width 15 height 15
radio input "true"
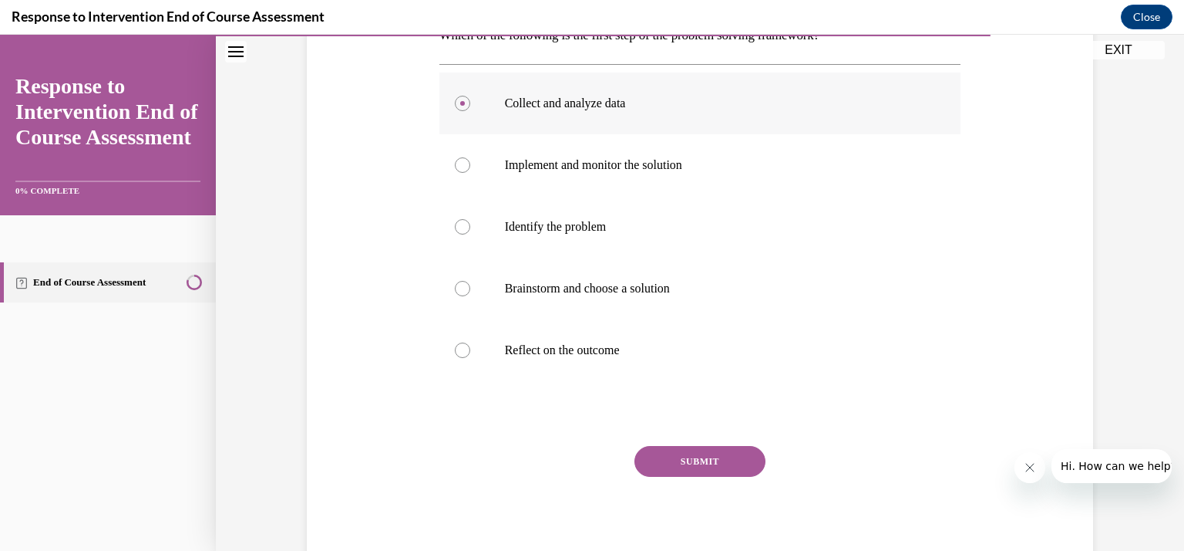
scroll to position [275, 0]
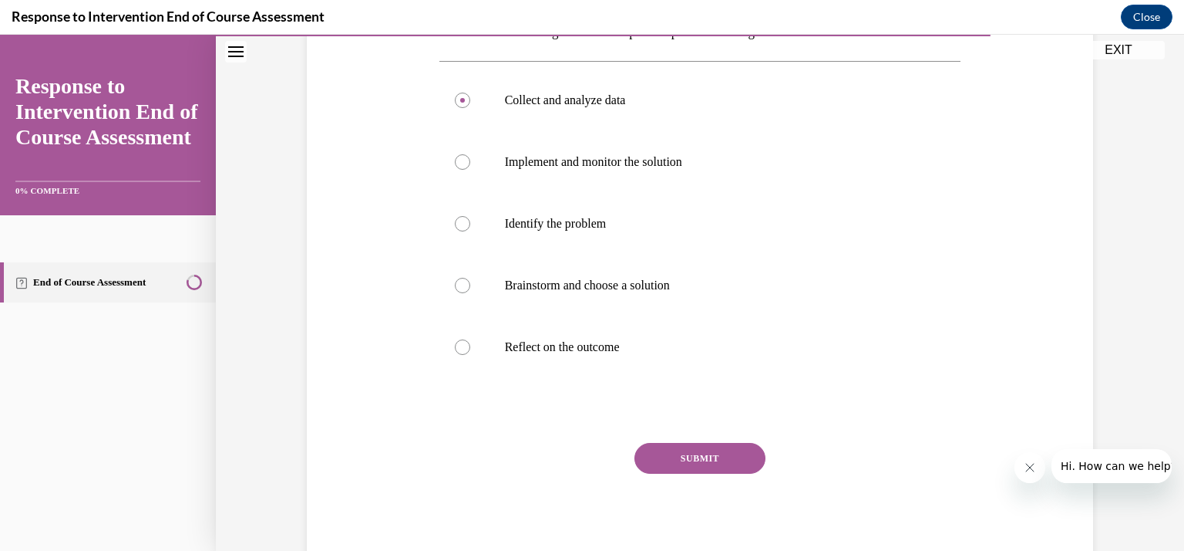
click at [713, 457] on button "SUBMIT" at bounding box center [700, 458] width 131 height 31
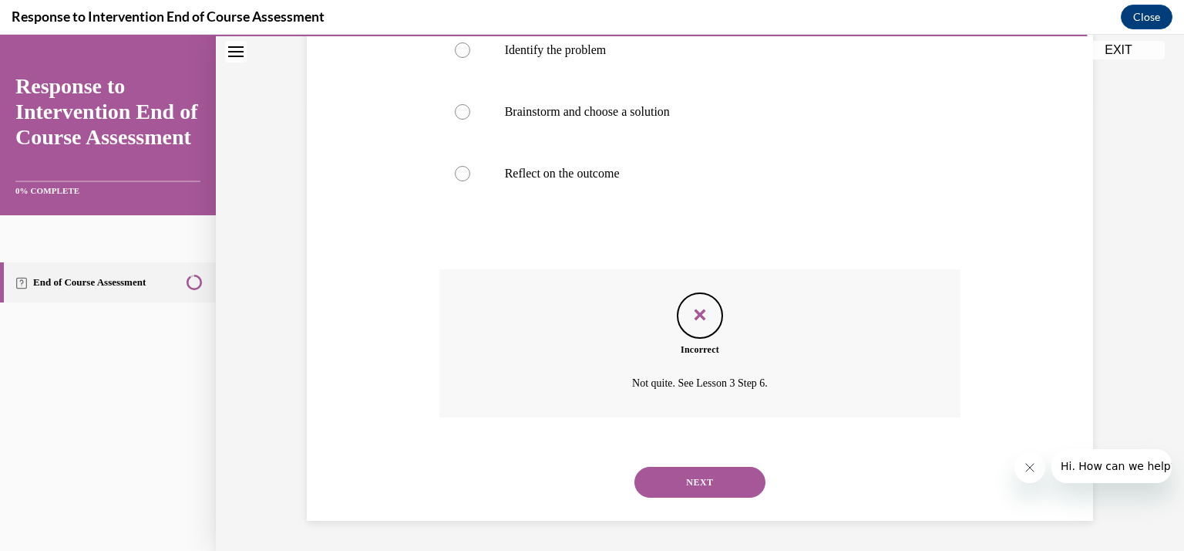
click at [706, 490] on button "NEXT" at bounding box center [700, 482] width 131 height 31
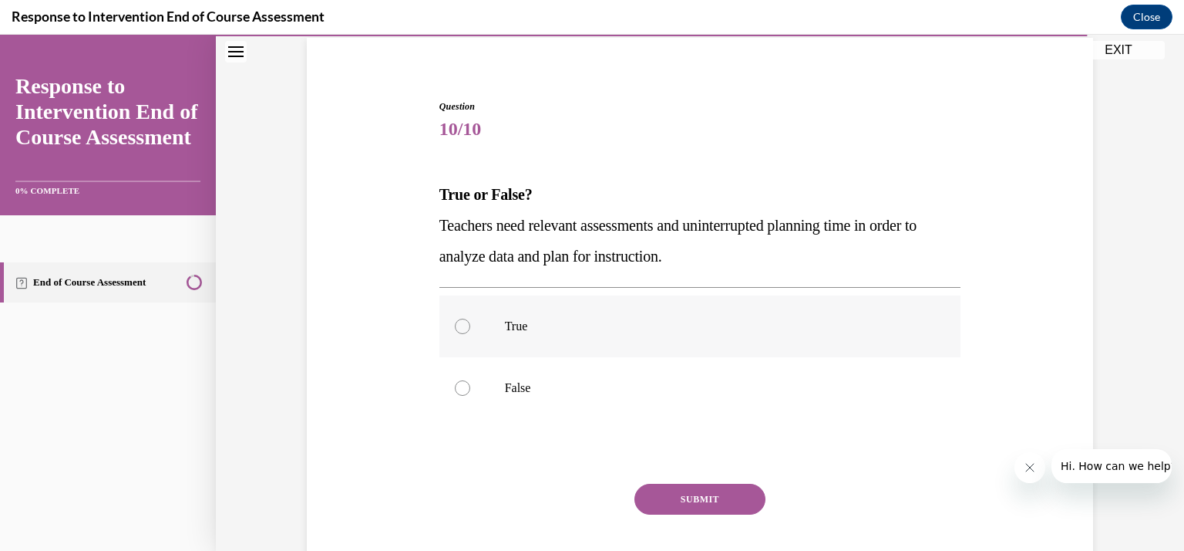
scroll to position [117, 0]
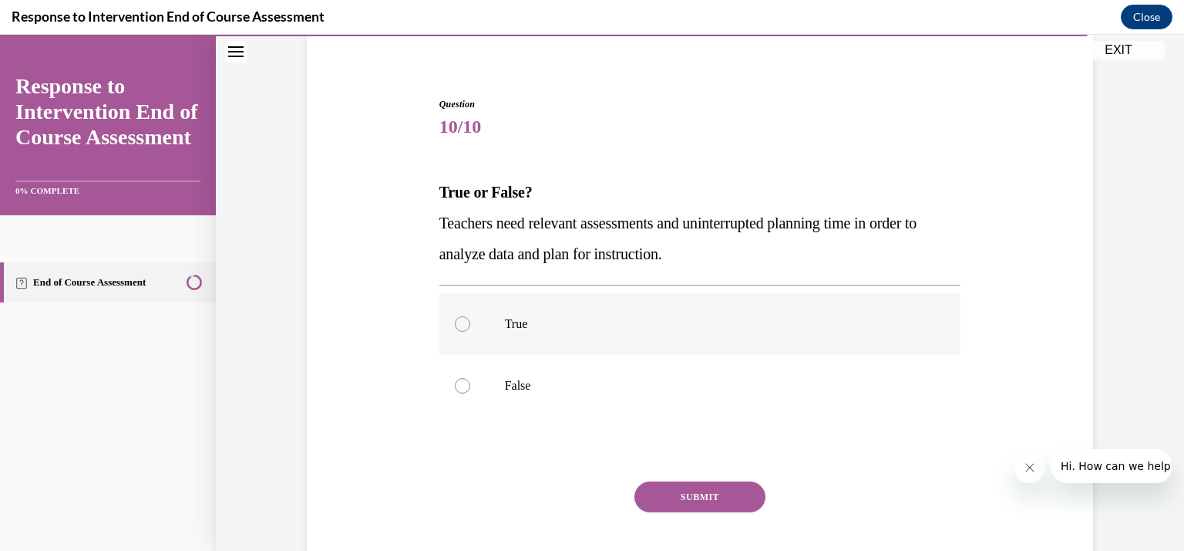
click at [642, 340] on label "True" at bounding box center [701, 324] width 522 height 62
click at [470, 332] on input "True" at bounding box center [462, 323] width 15 height 15
radio input "true"
click at [669, 498] on button "SUBMIT" at bounding box center [700, 496] width 131 height 31
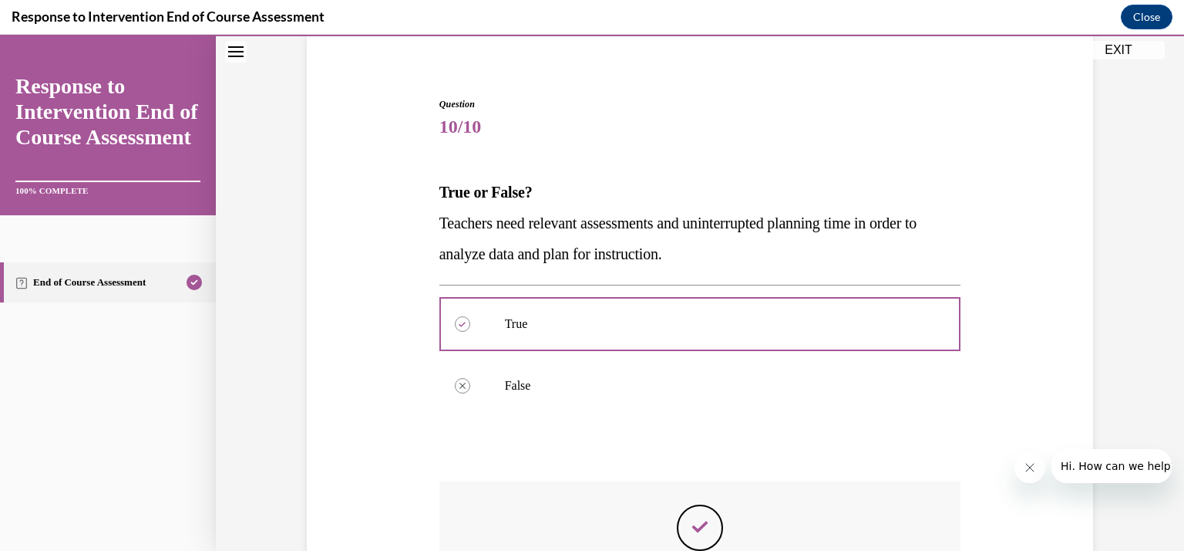
scroll to position [330, 0]
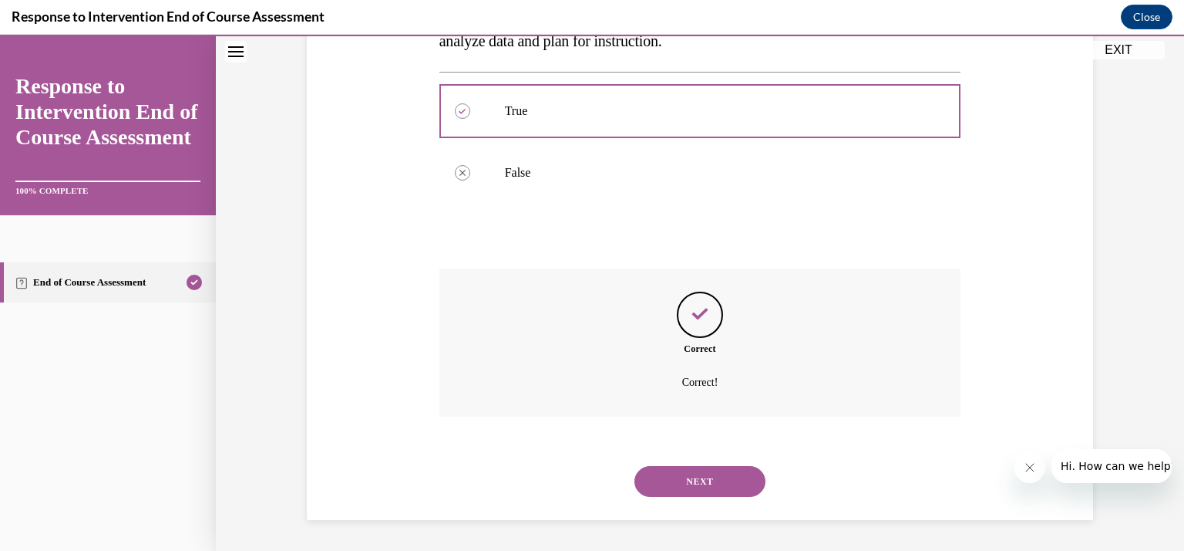
click at [672, 475] on button "NEXT" at bounding box center [700, 481] width 131 height 31
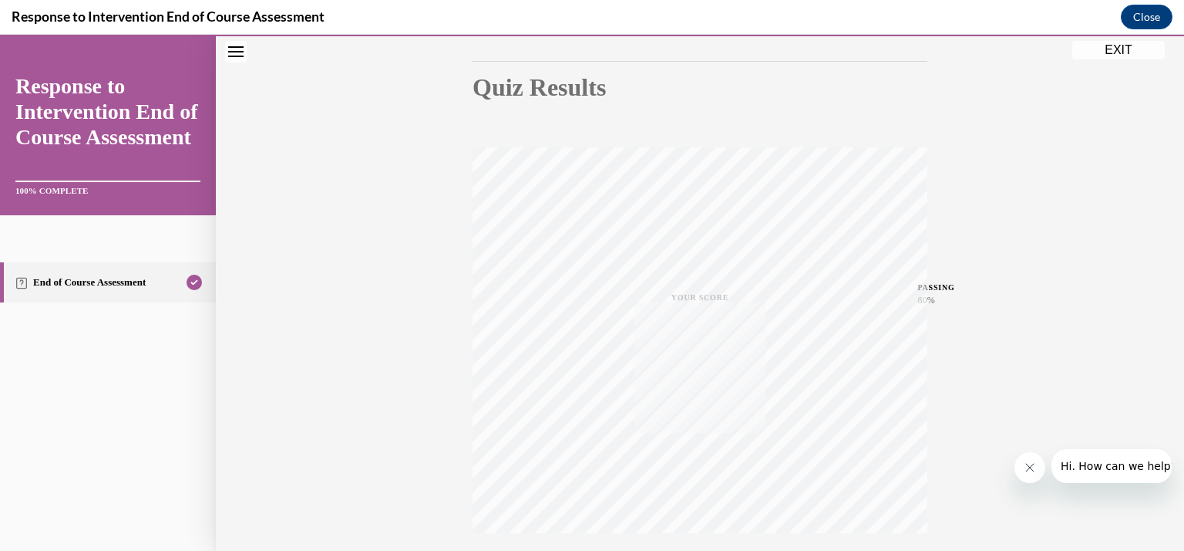
scroll to position [159, 0]
click at [1101, 49] on button "EXIT" at bounding box center [1119, 50] width 93 height 19
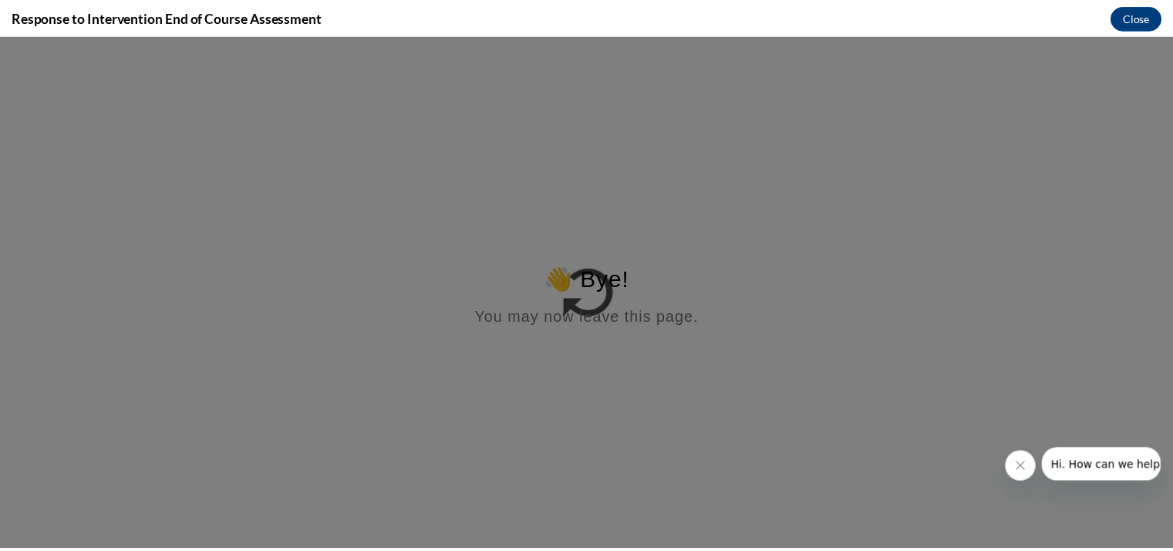
scroll to position [0, 0]
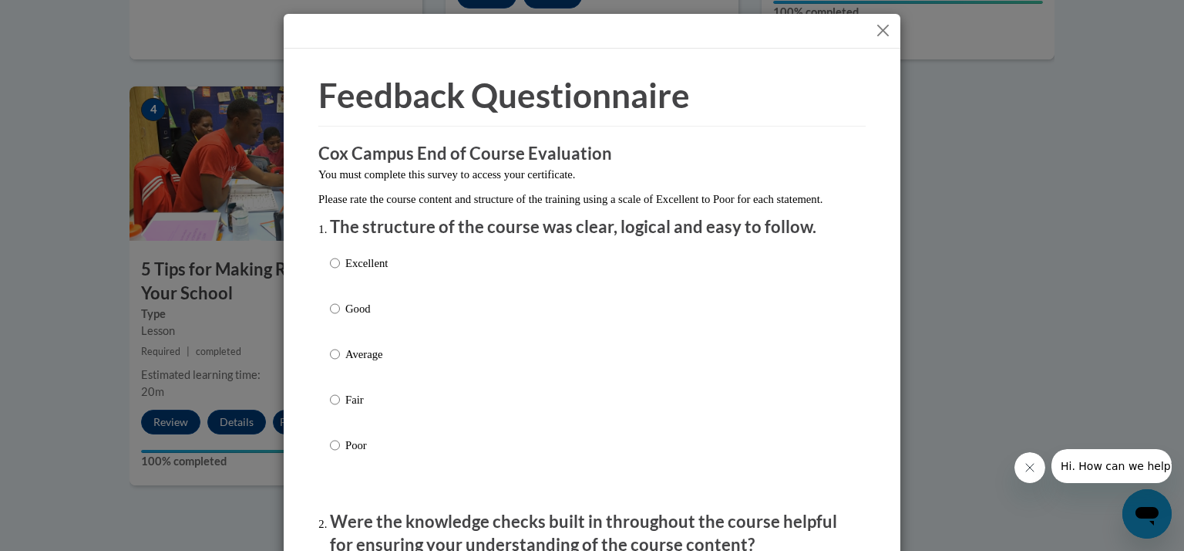
click at [874, 35] on button "Close" at bounding box center [883, 30] width 19 height 19
